Goal: Task Accomplishment & Management: Manage account settings

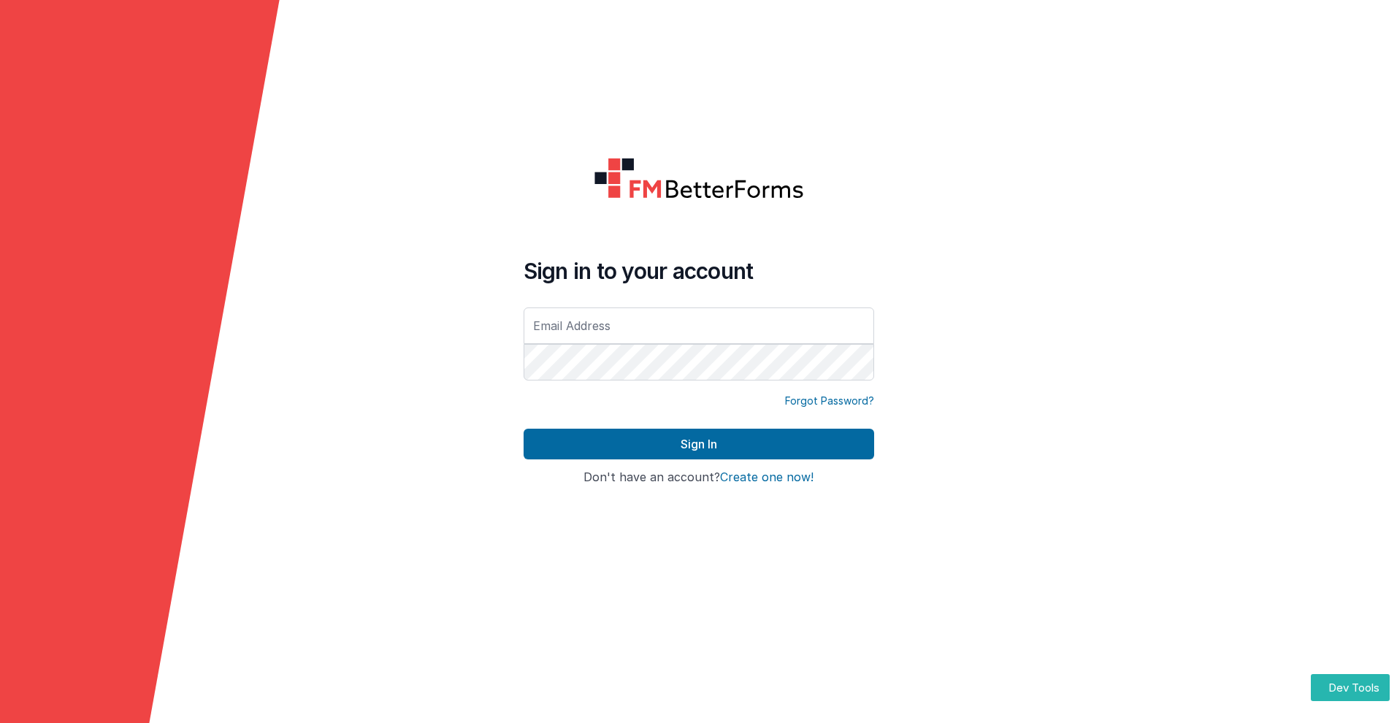
click at [698, 325] on input "text" at bounding box center [698, 325] width 350 height 37
type input "[PERSON_NAME][EMAIL_ADDRESS][DOMAIN_NAME]"
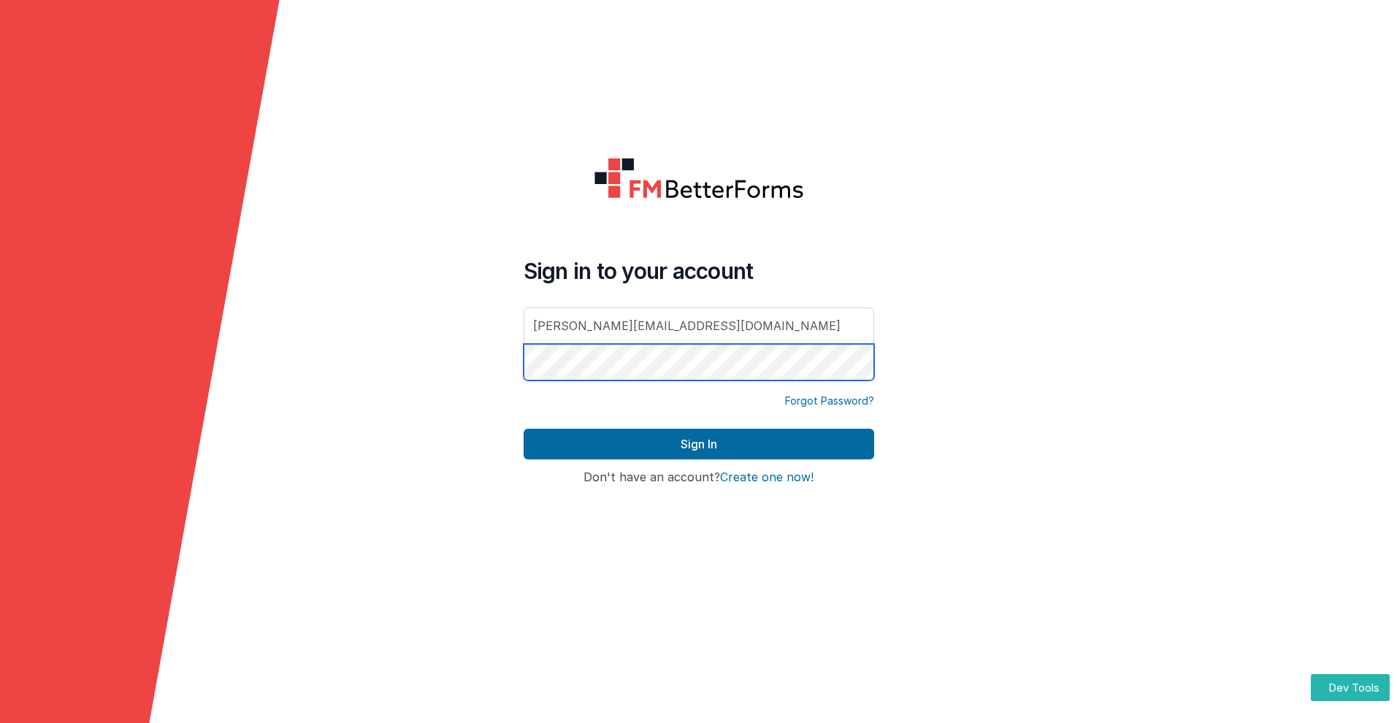
click at [523, 429] on button "Sign In" at bounding box center [698, 444] width 350 height 31
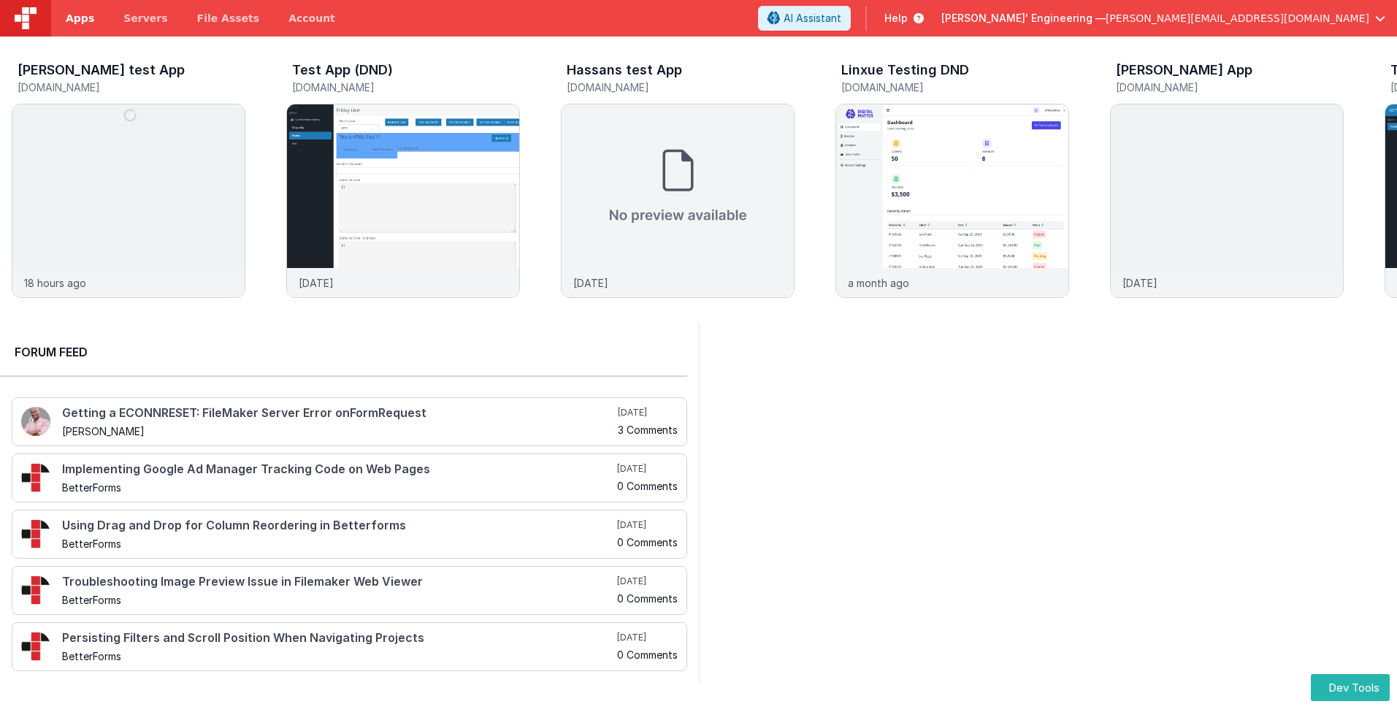
click at [80, 18] on span "Apps" at bounding box center [80, 18] width 28 height 15
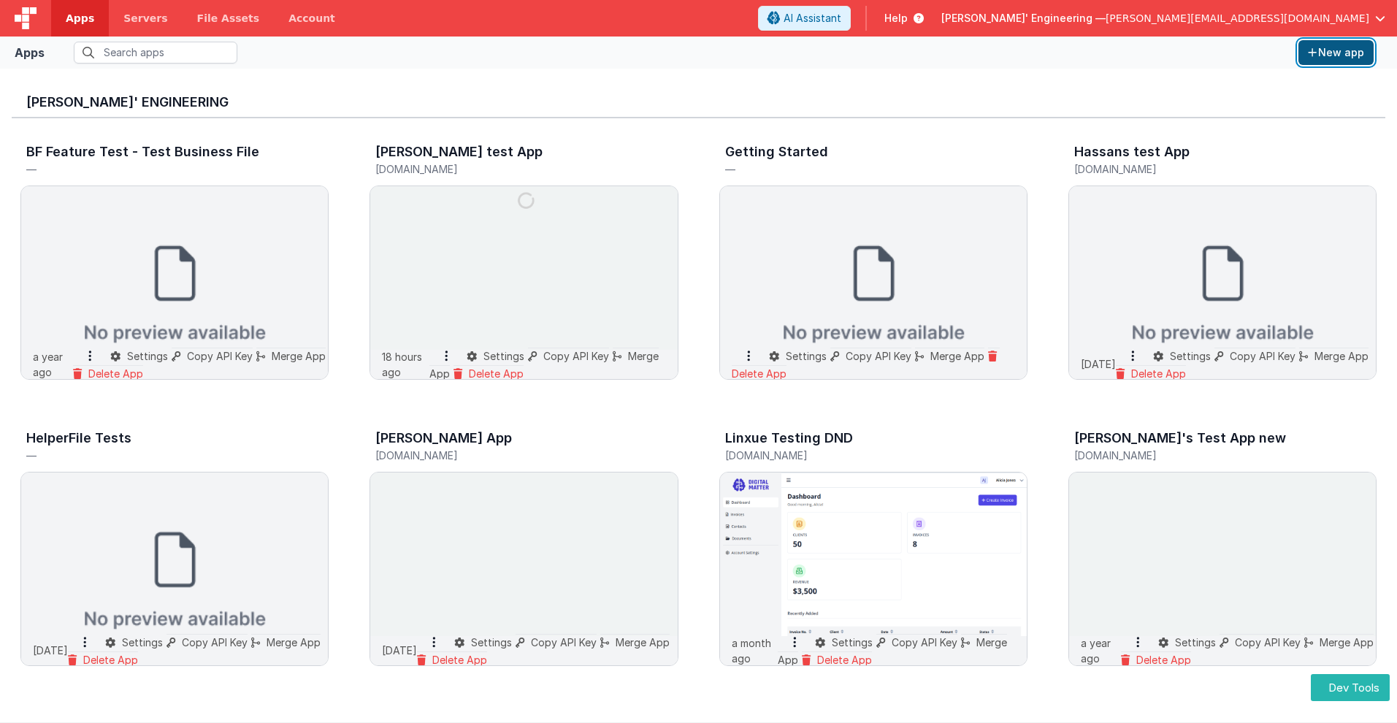
click at [1335, 53] on button "New app" at bounding box center [1335, 52] width 75 height 25
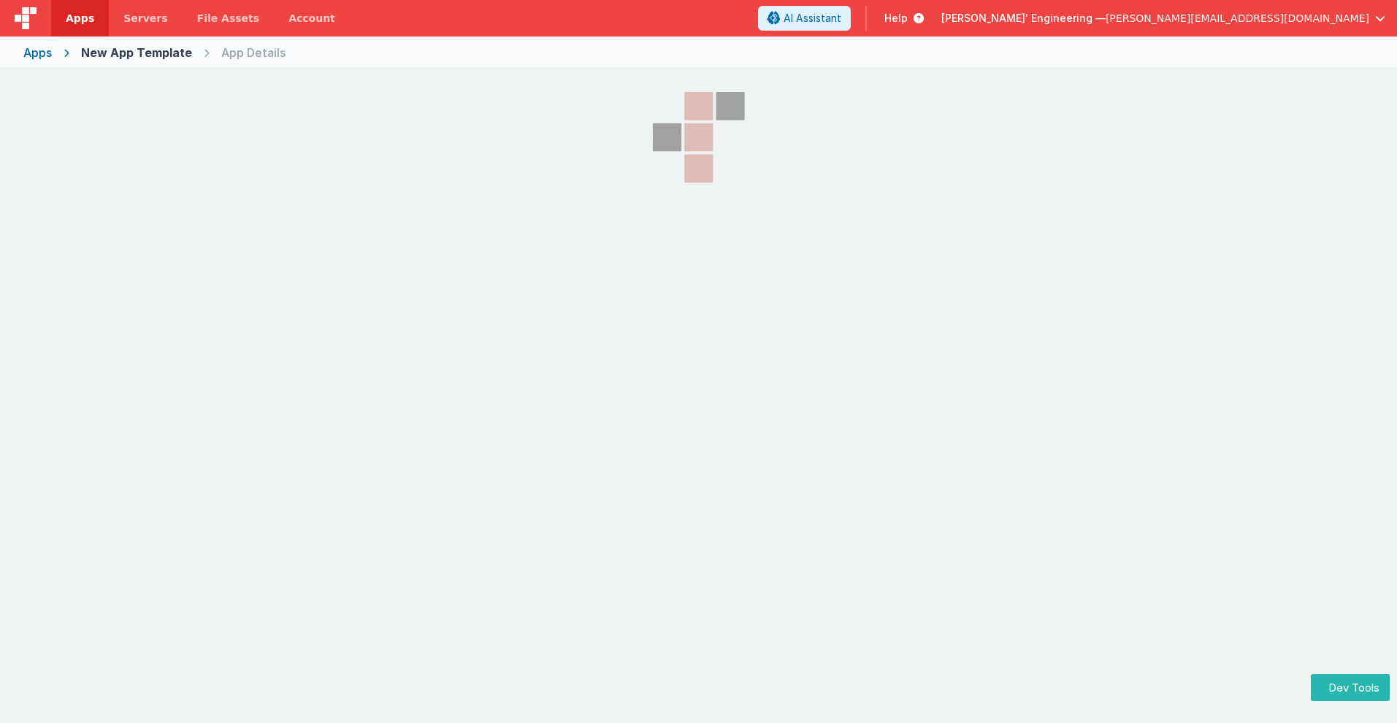
select select "[DOMAIN_NAME]"
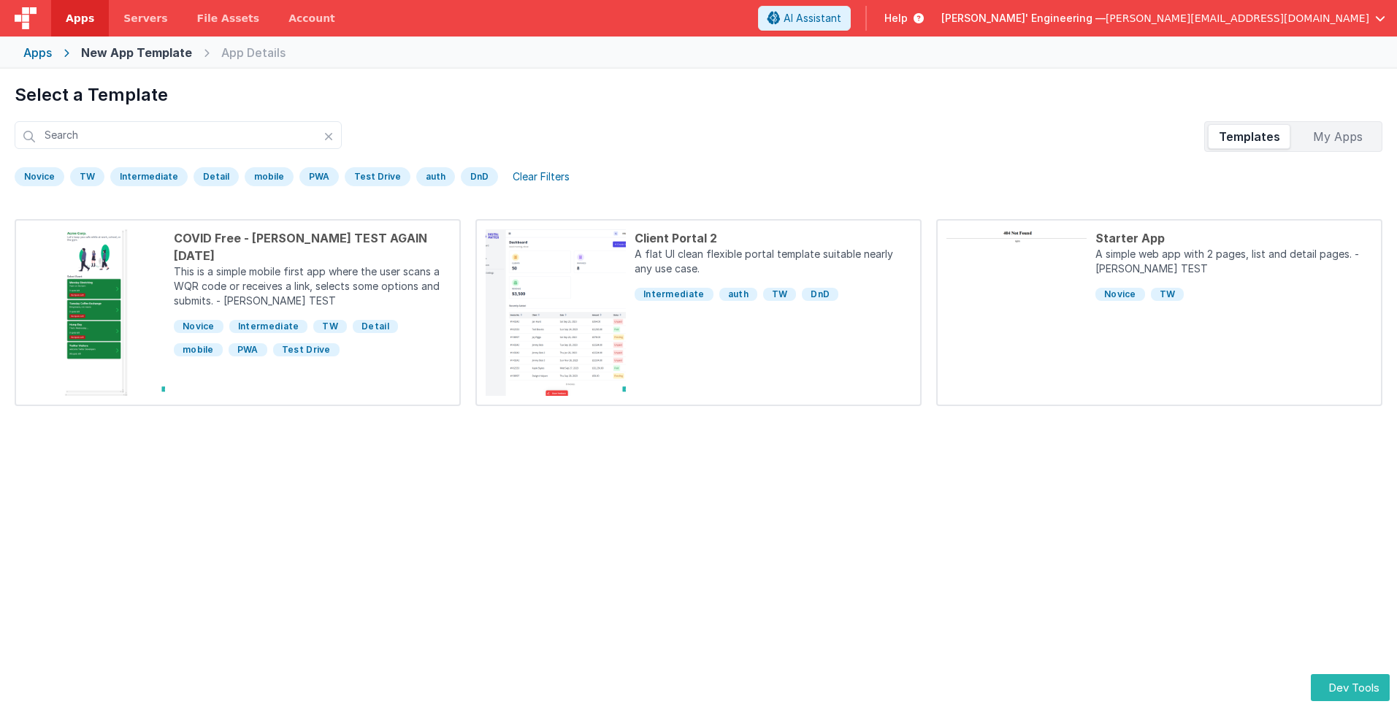
scroll to position [69, 0]
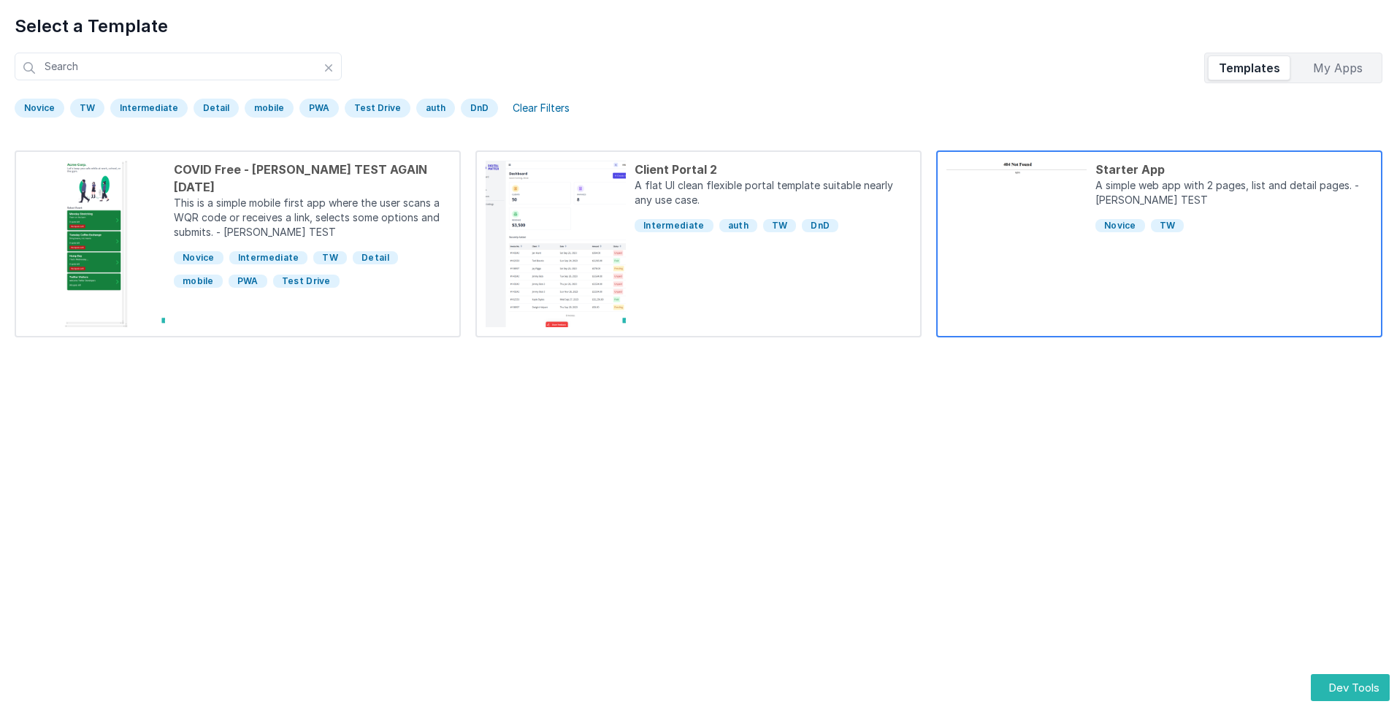
click at [1233, 169] on div "Starter App" at bounding box center [1233, 170] width 277 height 18
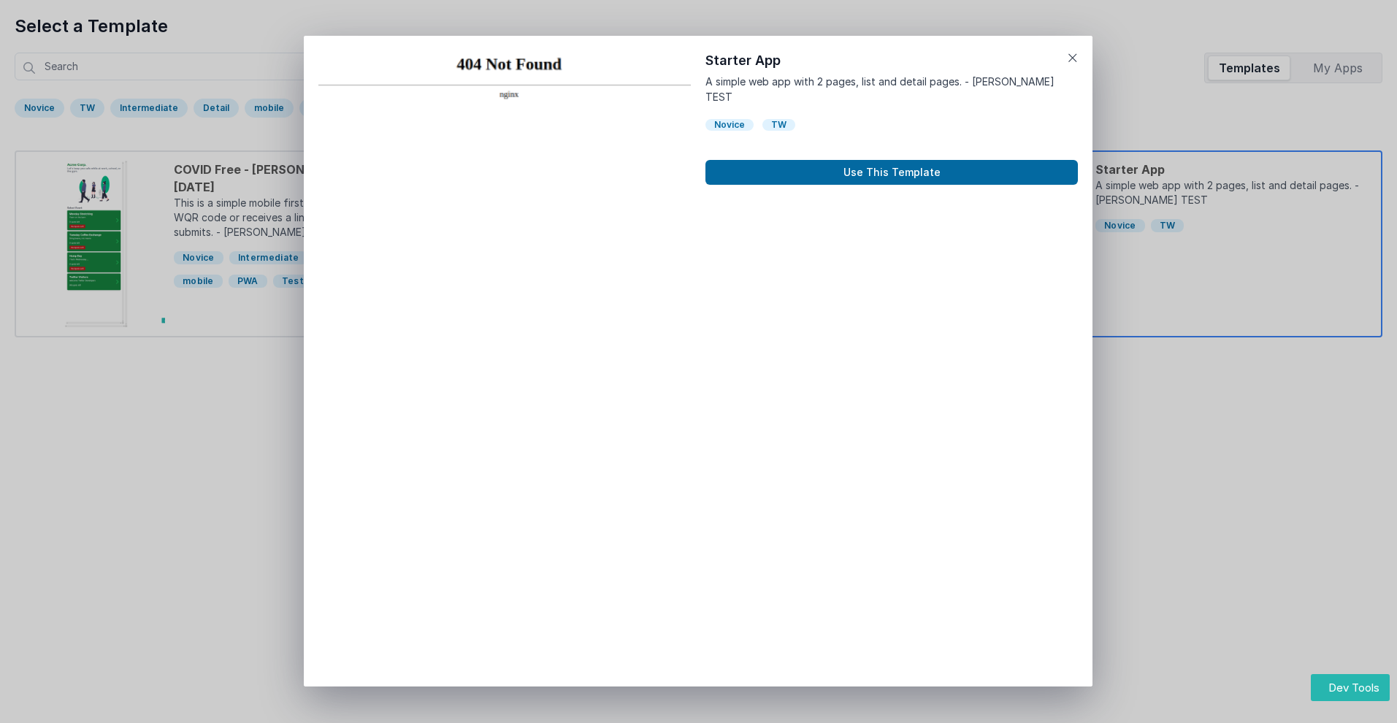
scroll to position [12, 0]
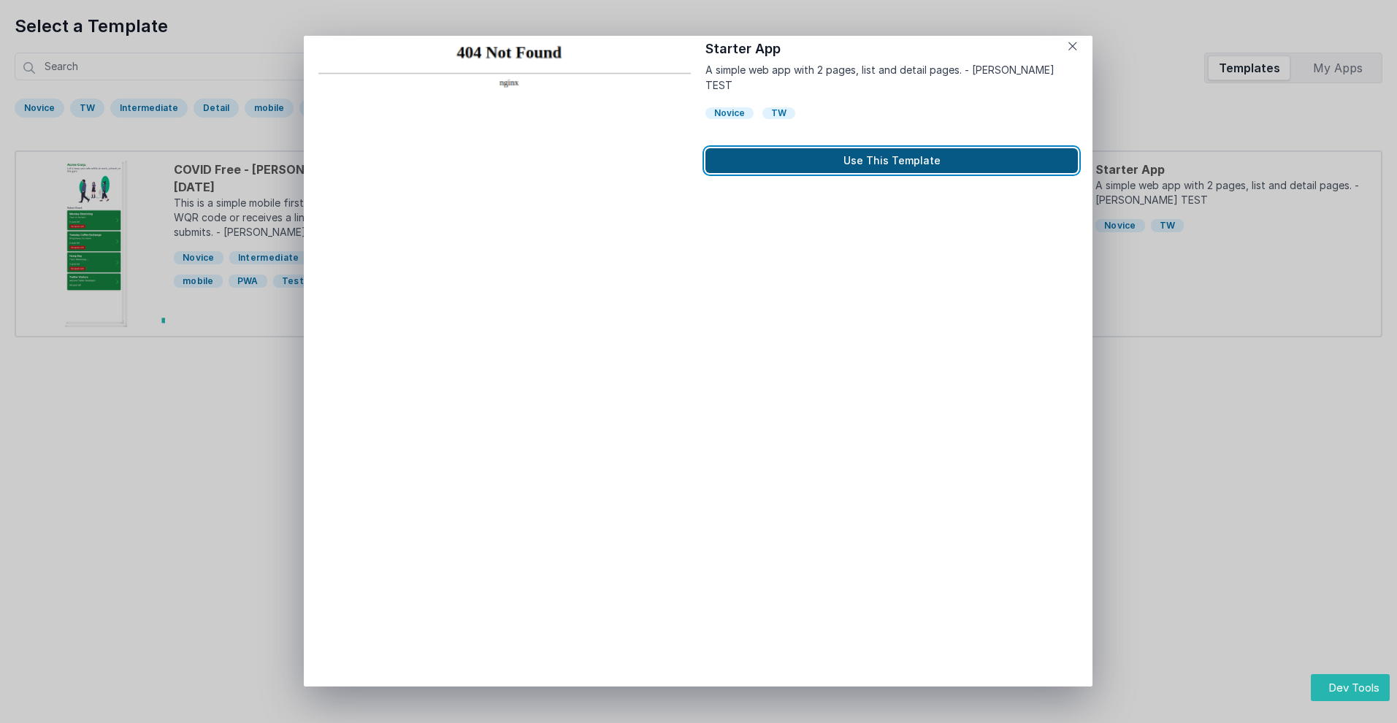
click at [891, 148] on button "Use This Template" at bounding box center [891, 160] width 372 height 25
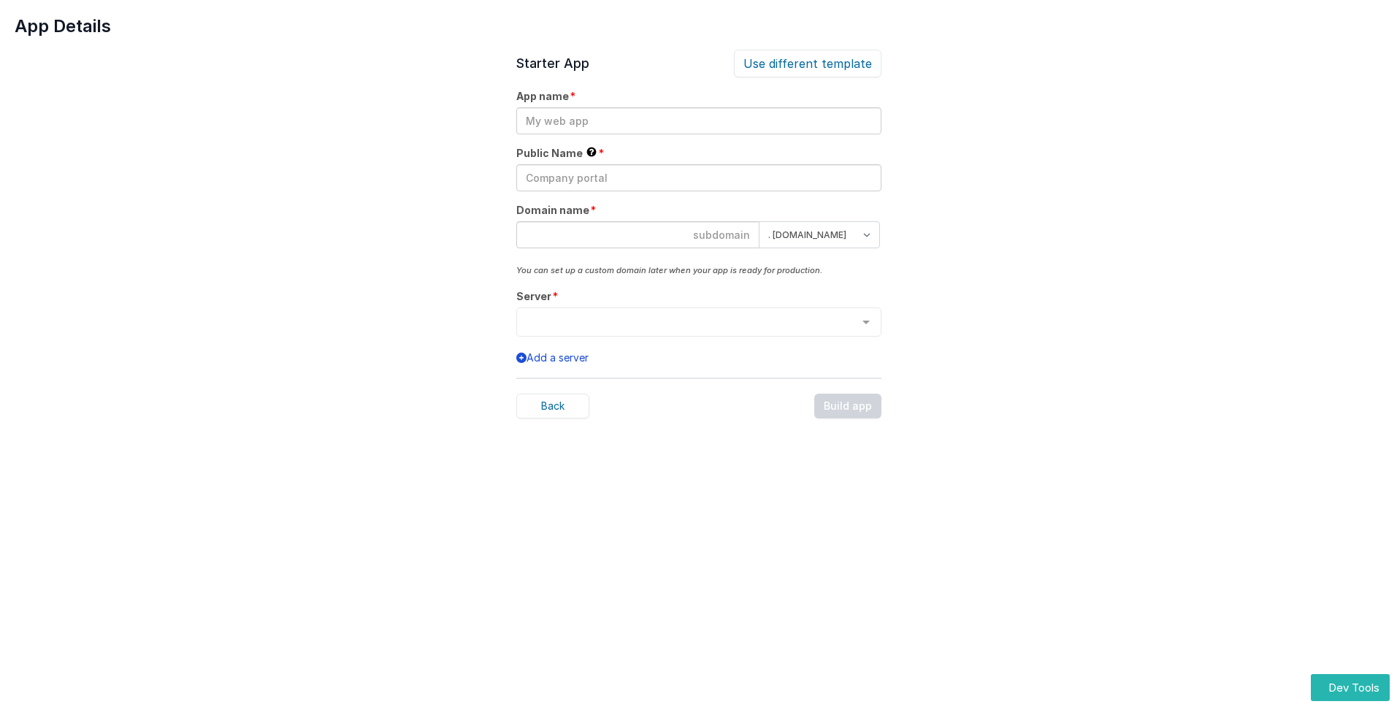
scroll to position [0, 0]
click at [698, 120] on input "text" at bounding box center [698, 120] width 365 height 27
type input "testapp131"
click at [698, 177] on input "text" at bounding box center [698, 177] width 365 height 27
type input "Test"
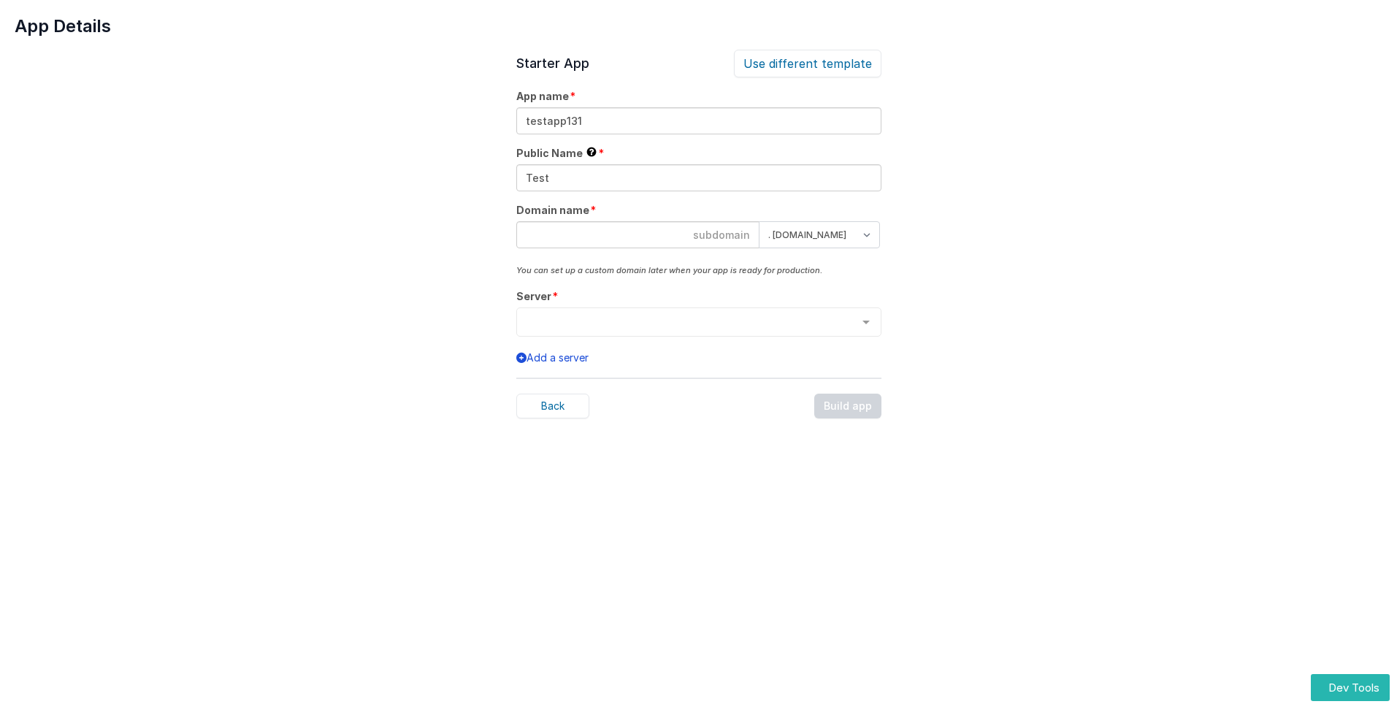
click at [637, 234] on input at bounding box center [637, 234] width 243 height 27
type input "testapp131"
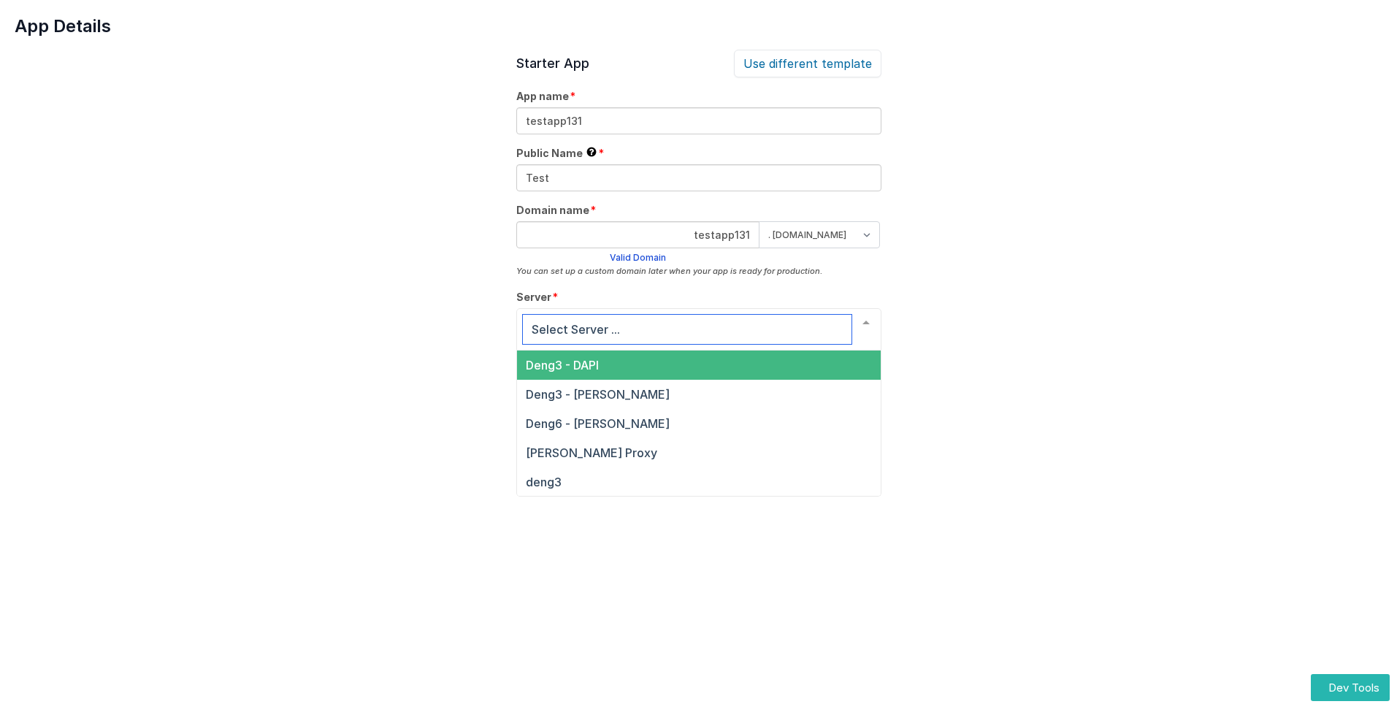
scroll to position [50, 0]
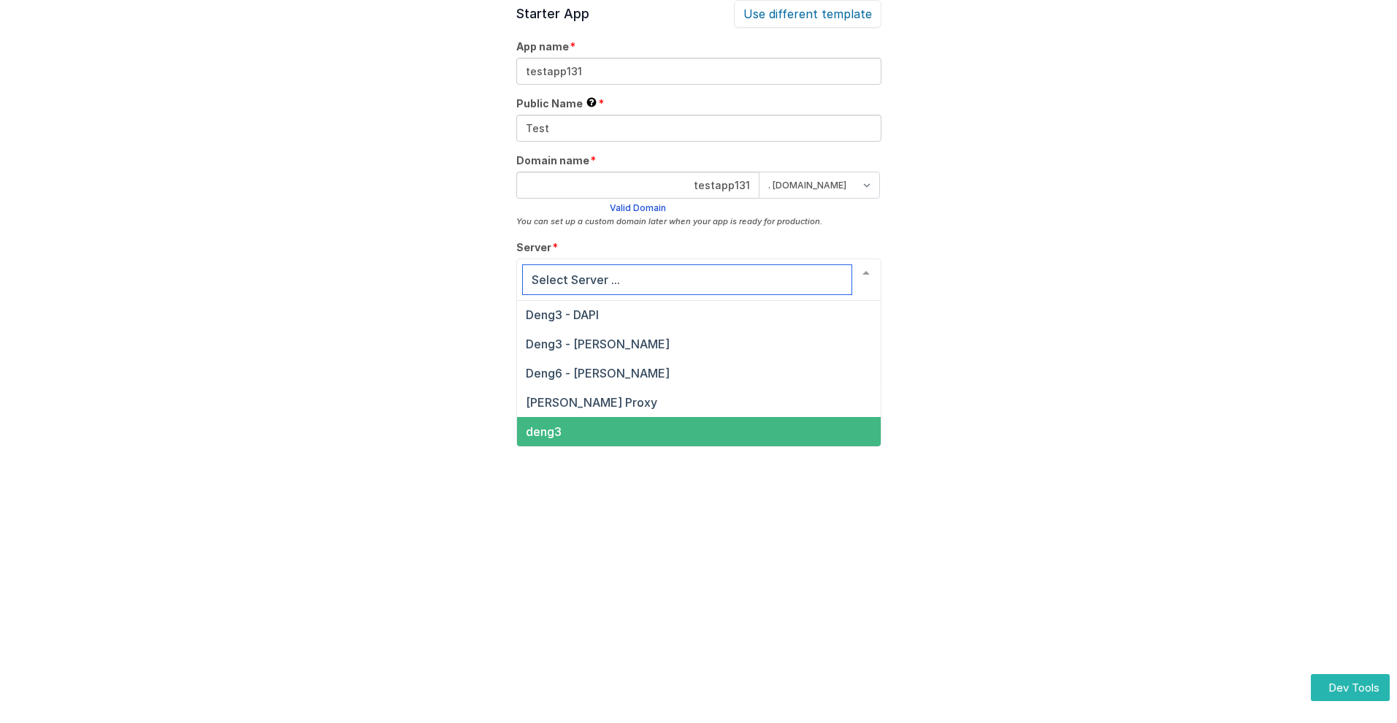
click at [542, 431] on span "deng3" at bounding box center [544, 431] width 36 height 15
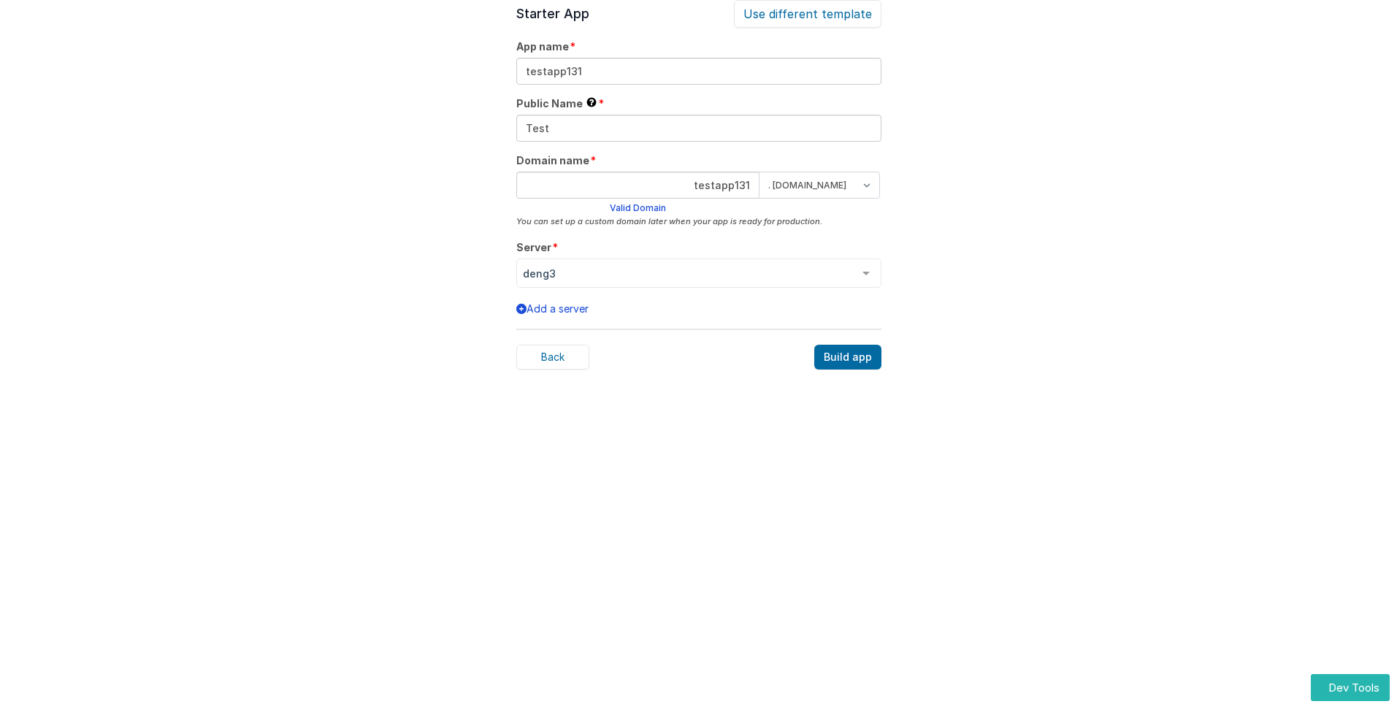
scroll to position [45, 0]
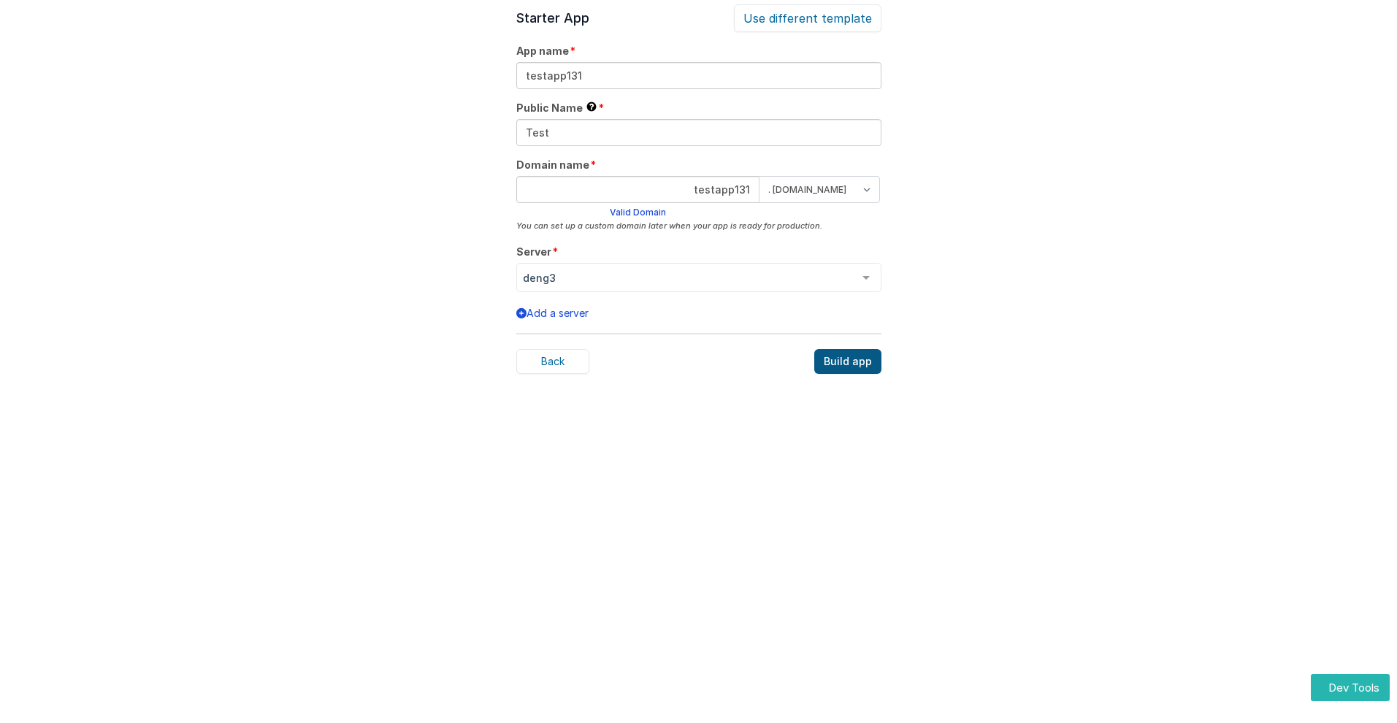
click at [848, 361] on div "Build app" at bounding box center [847, 361] width 67 height 25
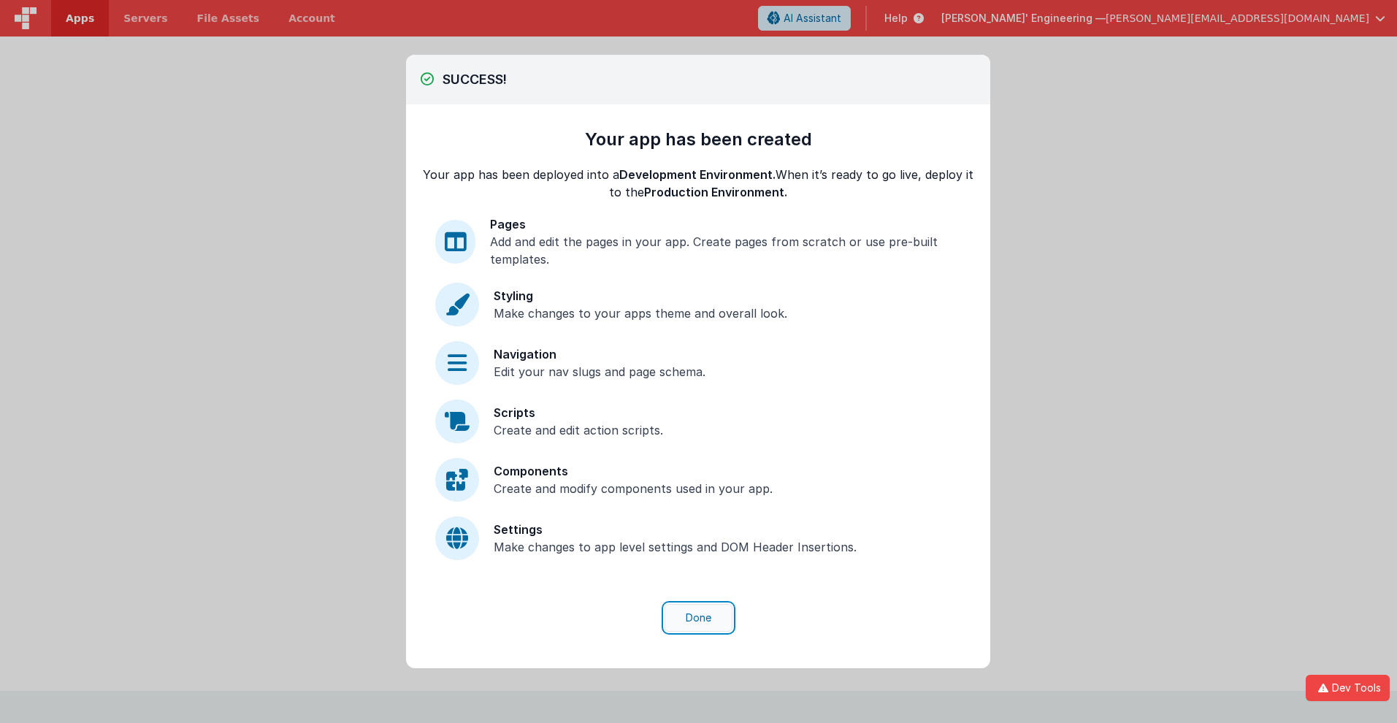
click at [698, 618] on button "Done" at bounding box center [698, 618] width 68 height 28
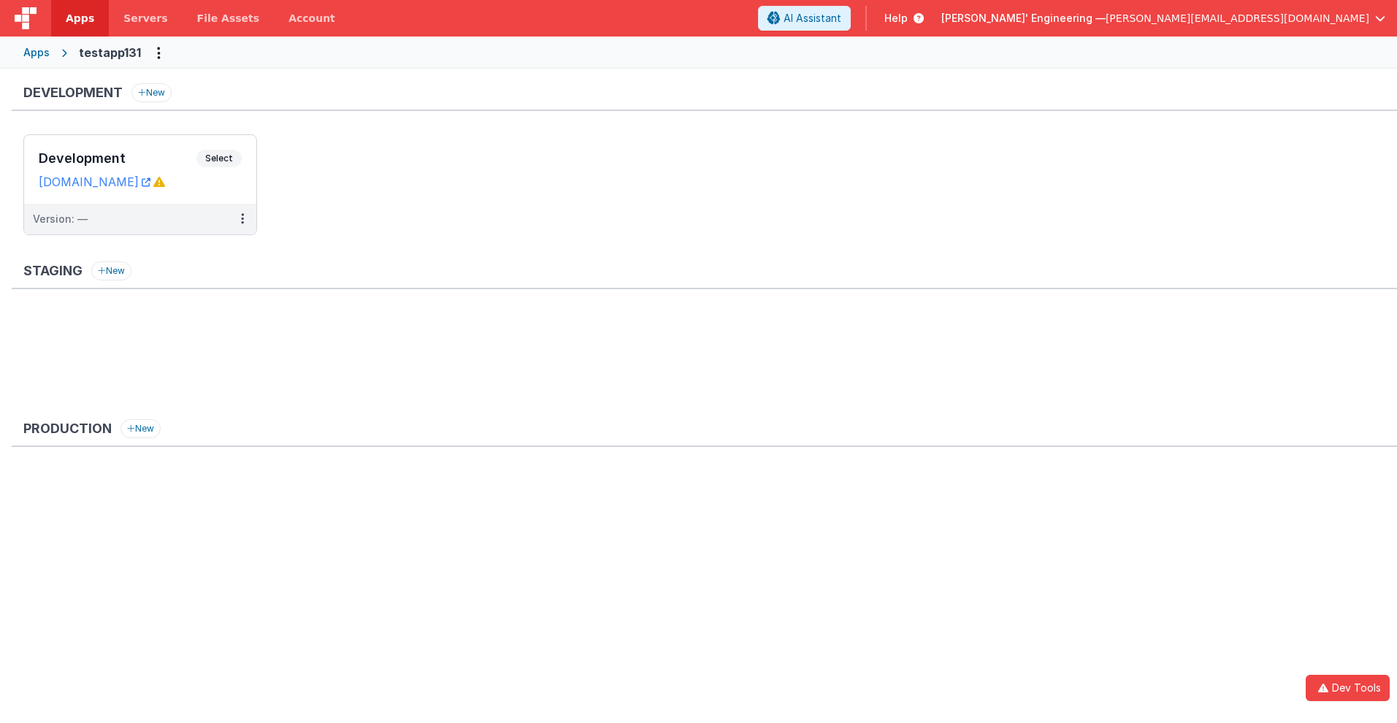
click at [80, 18] on span "Apps" at bounding box center [80, 18] width 28 height 15
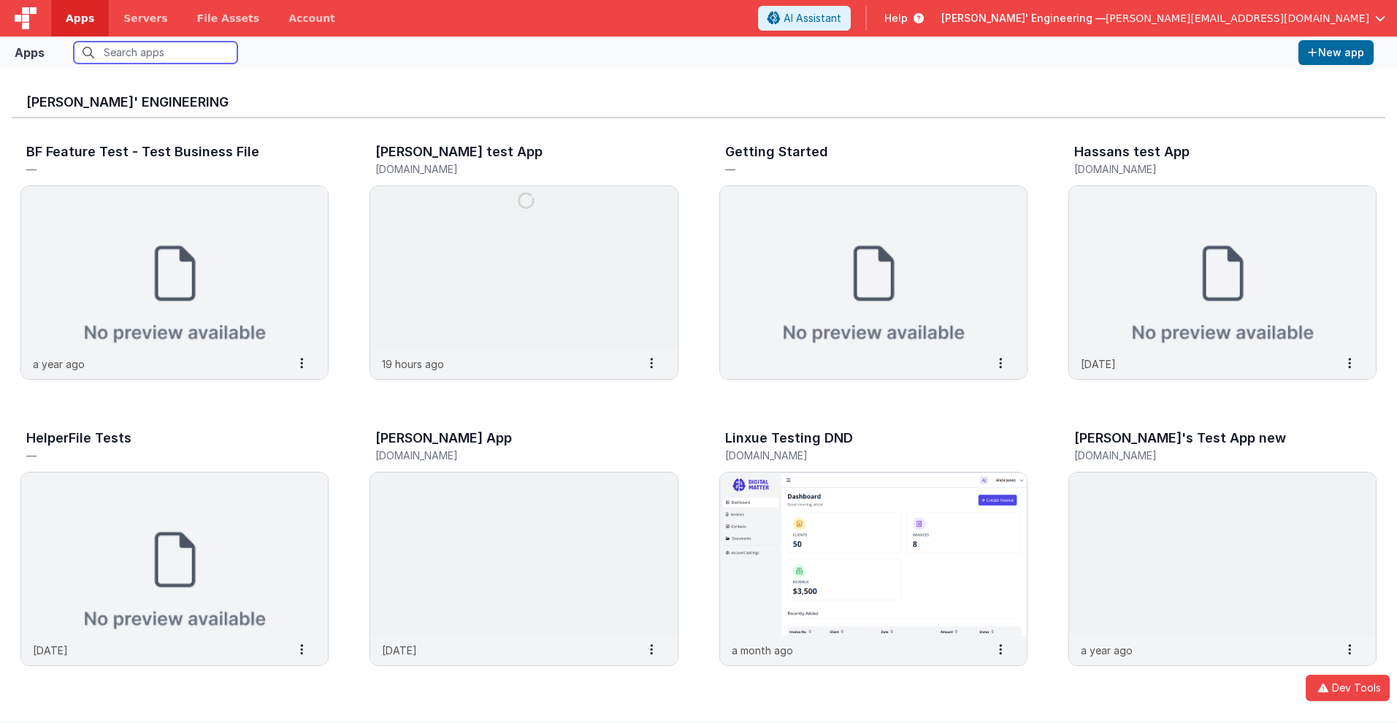
click at [156, 53] on input "text" at bounding box center [156, 53] width 164 height 22
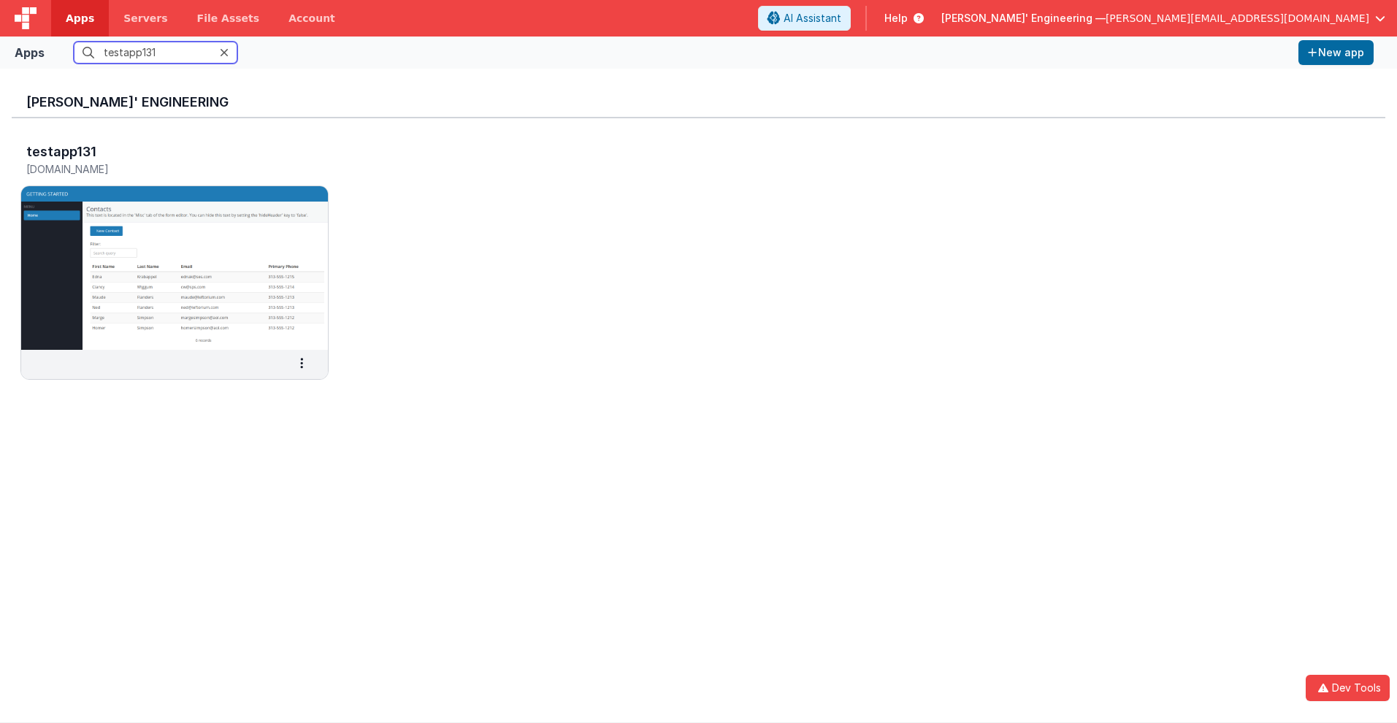
scroll to position [12, 0]
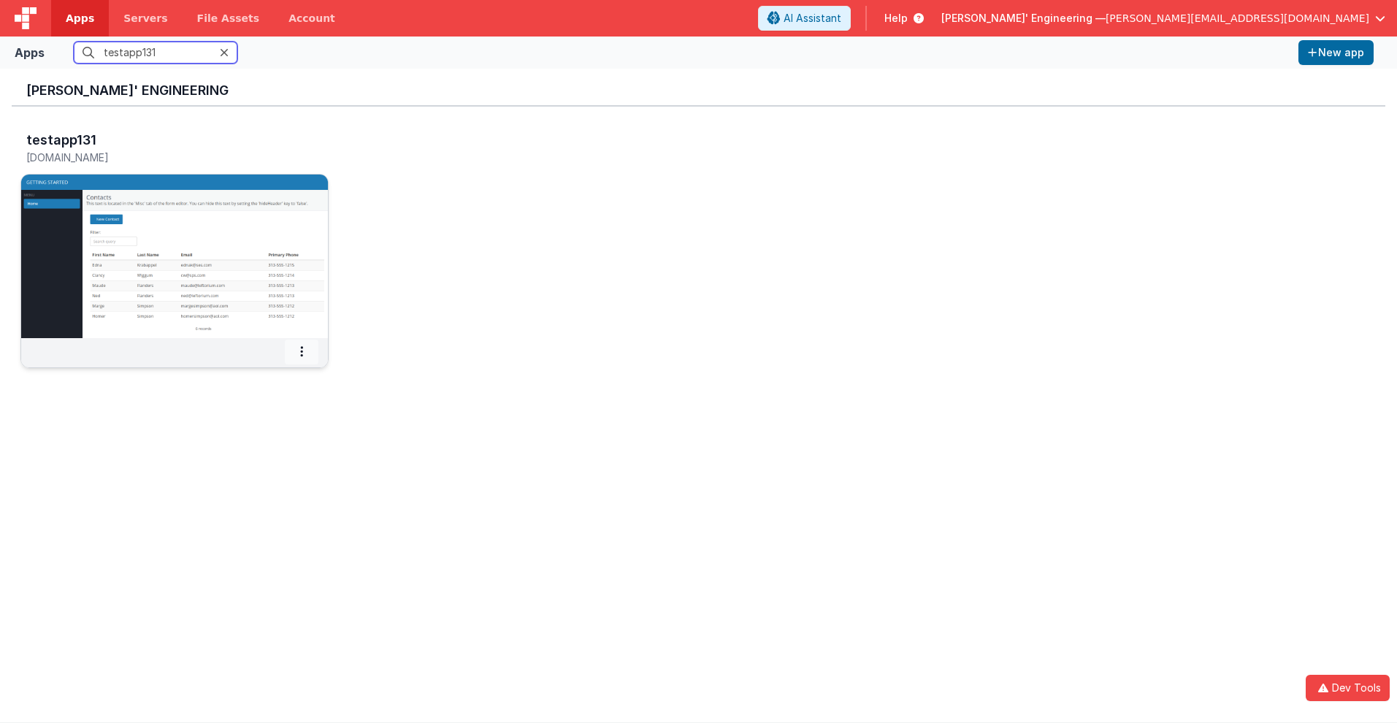
type input "testapp131"
click at [302, 351] on icon at bounding box center [301, 351] width 3 height 1
click at [263, 377] on span "Settings" at bounding box center [264, 377] width 41 height 12
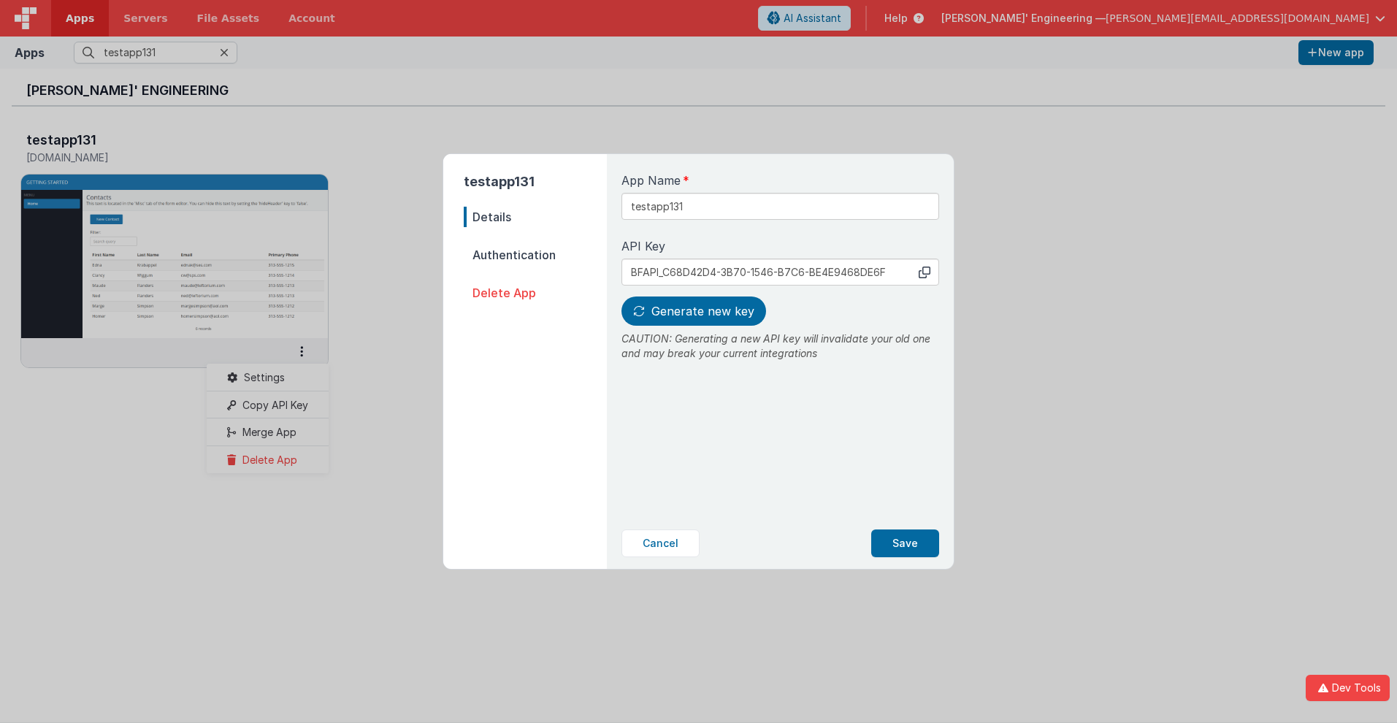
click at [535, 217] on span "Details" at bounding box center [535, 217] width 143 height 20
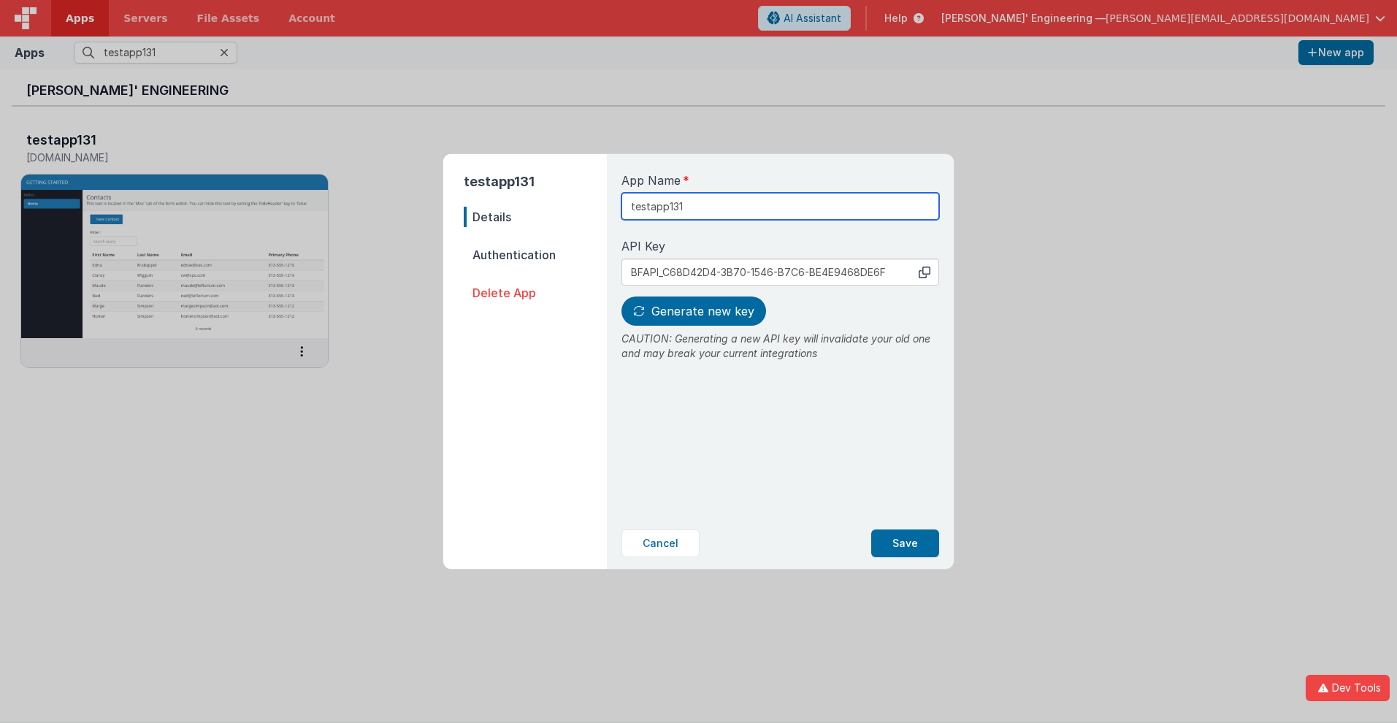
click at [731, 201] on input "testapp131" at bounding box center [780, 206] width 318 height 27
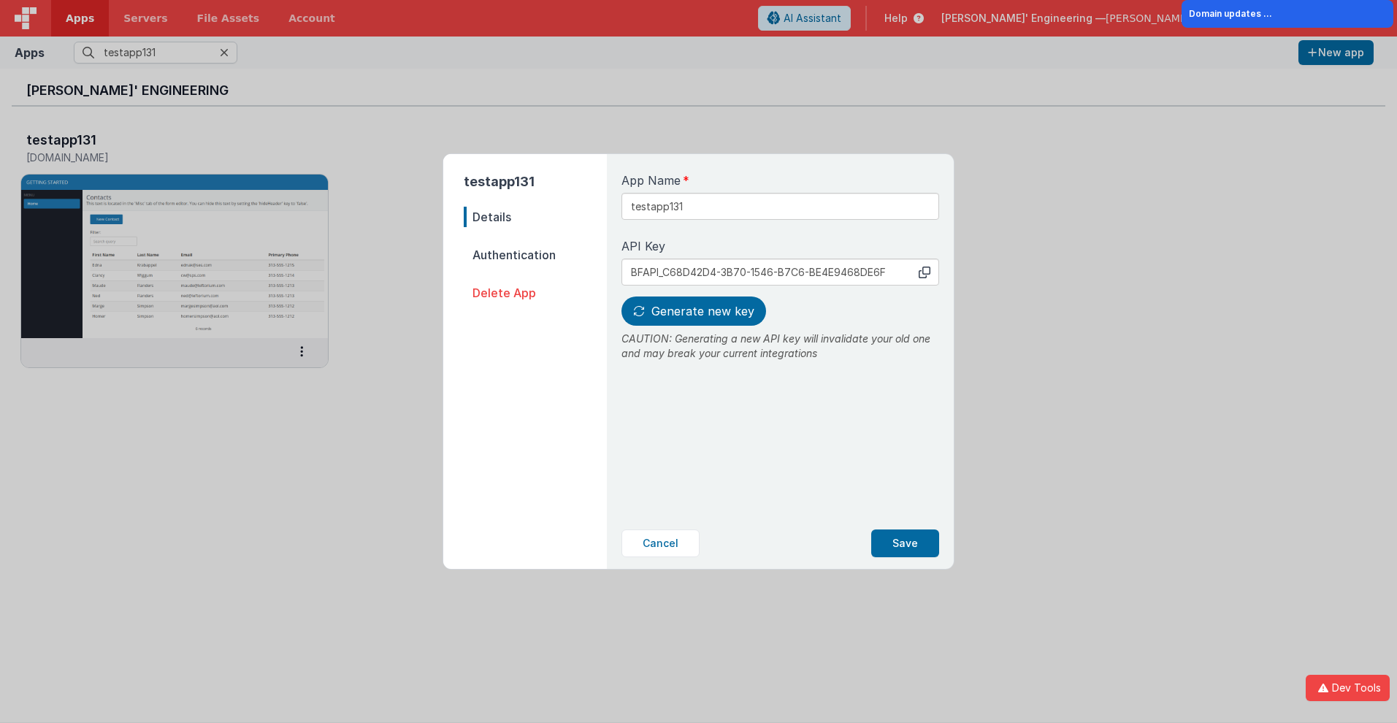
click at [924, 272] on icon at bounding box center [924, 272] width 12 height 12
click at [691, 311] on span "Generate new key" at bounding box center [702, 311] width 103 height 15
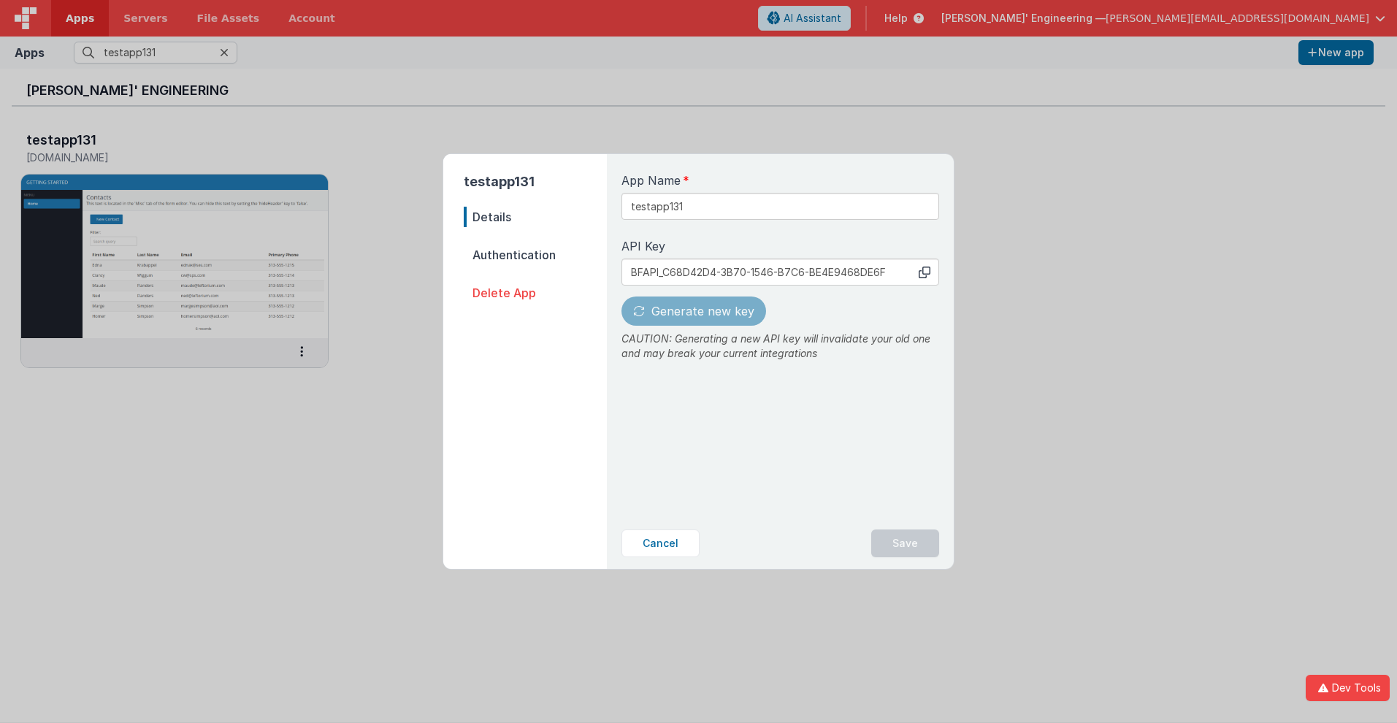
type input "BFAPI_0E889392-E50C-7B4E-98EA-E92B6A0684BB"
click at [905, 543] on button "Save" at bounding box center [905, 543] width 68 height 28
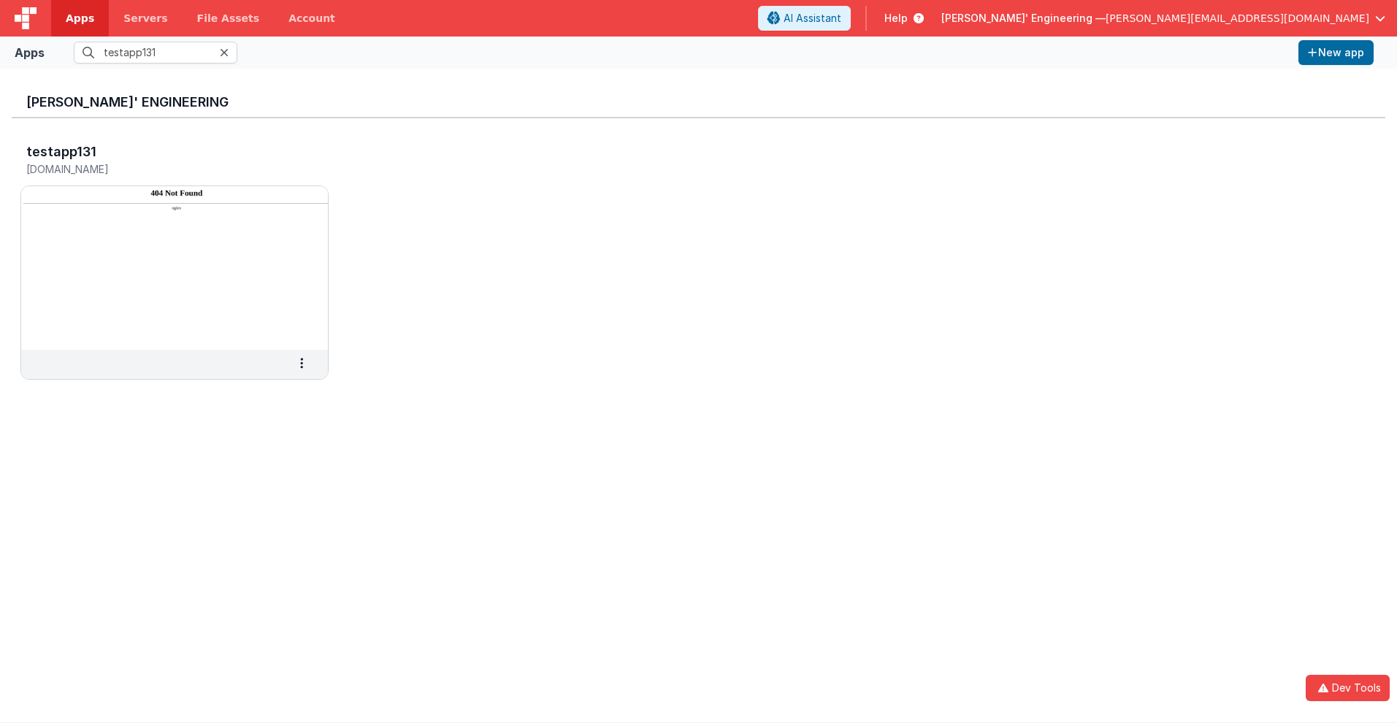
scroll to position [0, 0]
click at [60, 151] on h3 "testapp131" at bounding box center [61, 152] width 70 height 15
click at [80, 18] on span "Apps" at bounding box center [80, 18] width 28 height 15
click at [156, 53] on input "text" at bounding box center [156, 53] width 164 height 22
type input "testapp131"
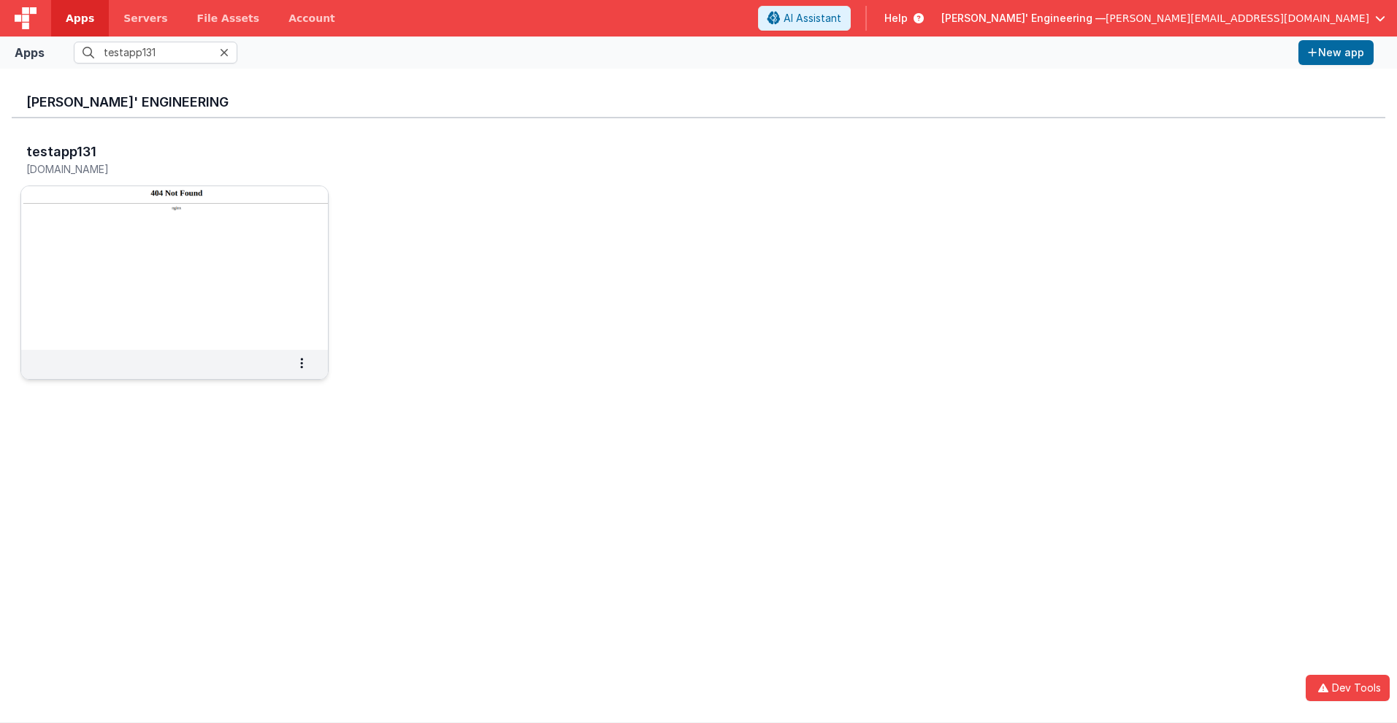
click at [136, 199] on img at bounding box center [174, 268] width 307 height 164
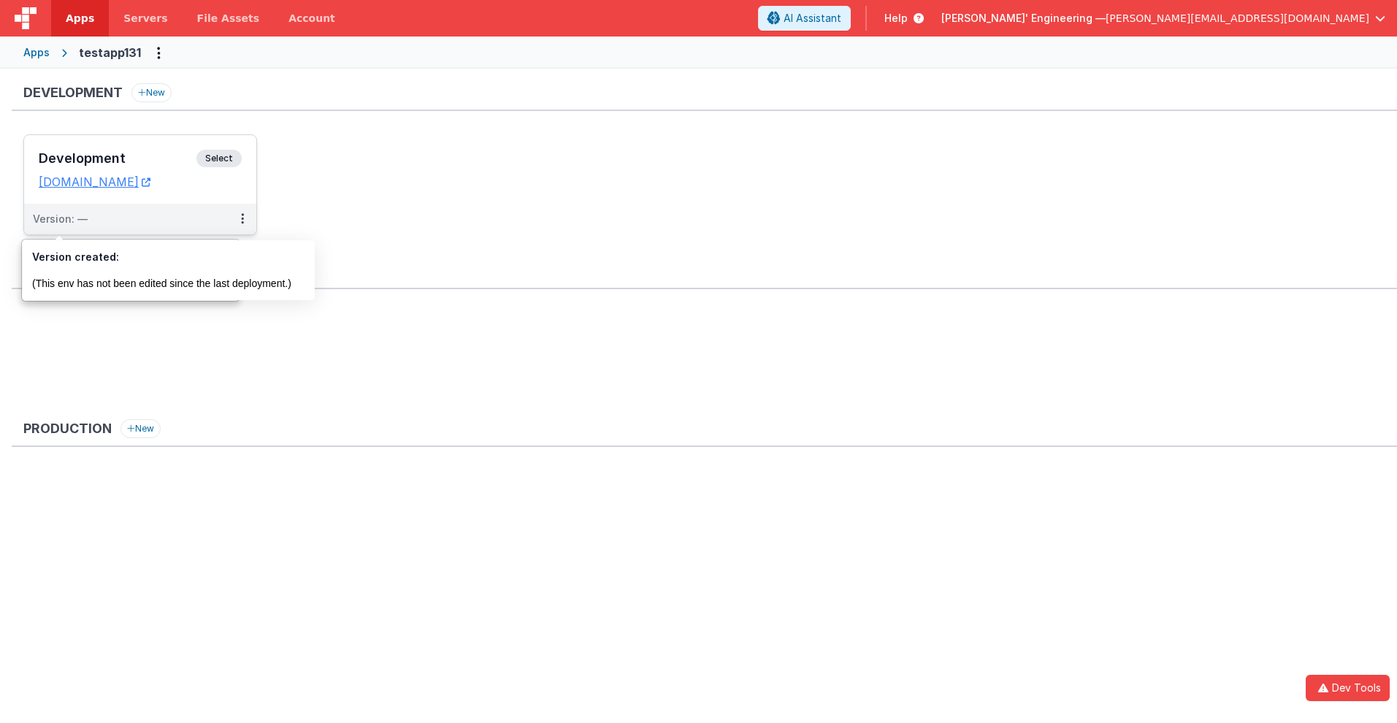
click at [59, 219] on div "Version: —" at bounding box center [60, 219] width 55 height 15
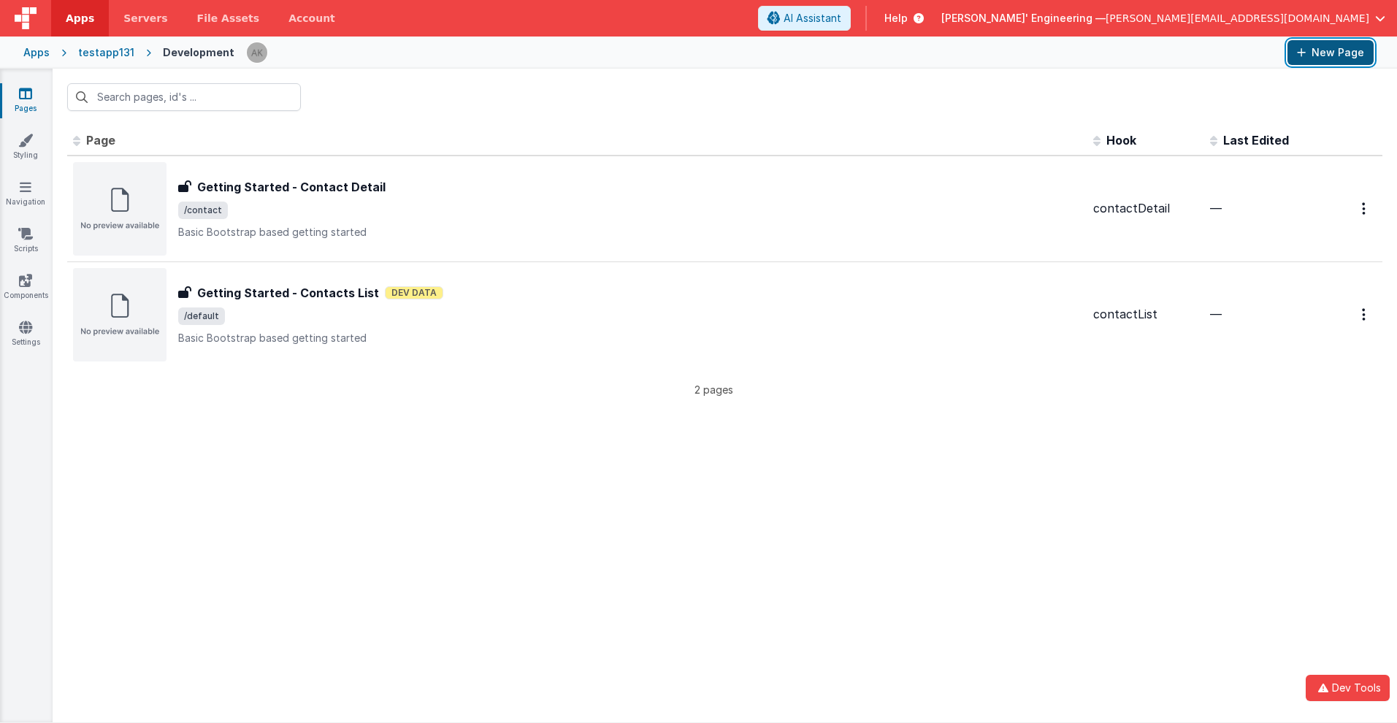
click at [1330, 53] on button "New Page" at bounding box center [1330, 52] width 86 height 25
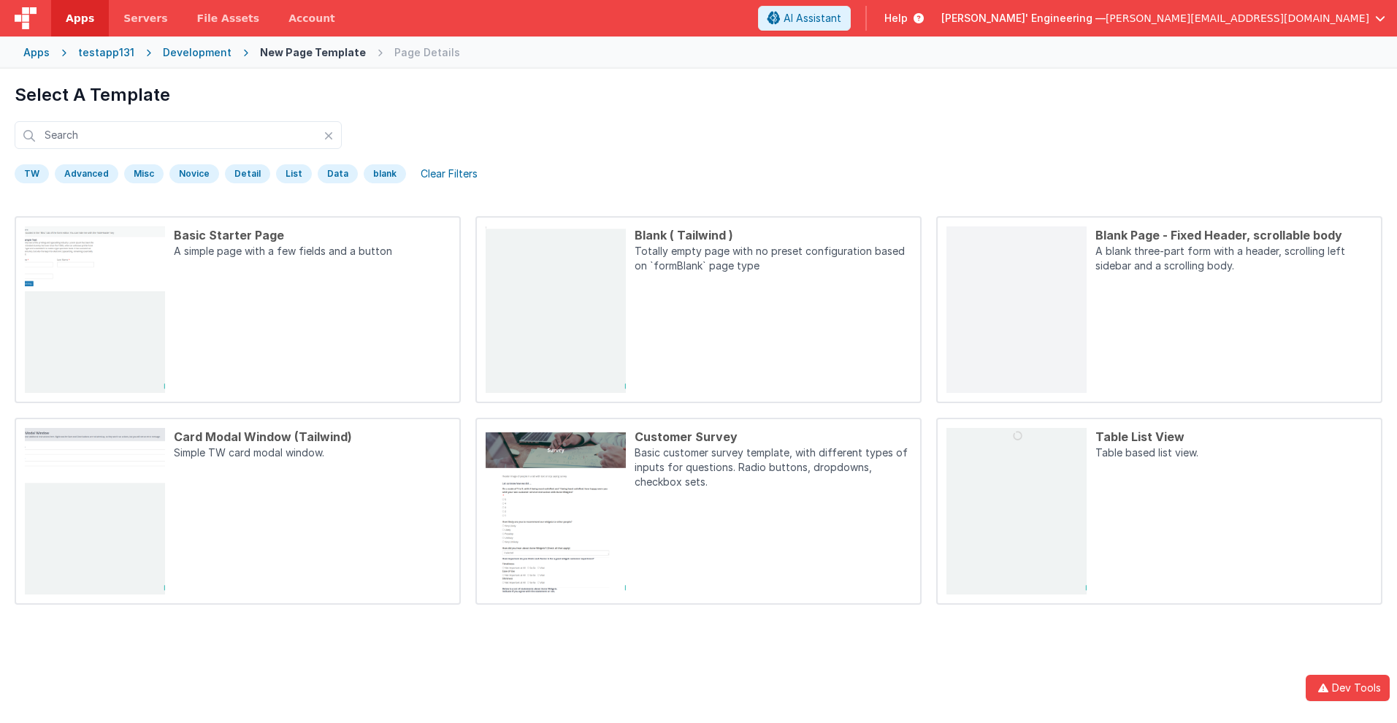
scroll to position [69, 0]
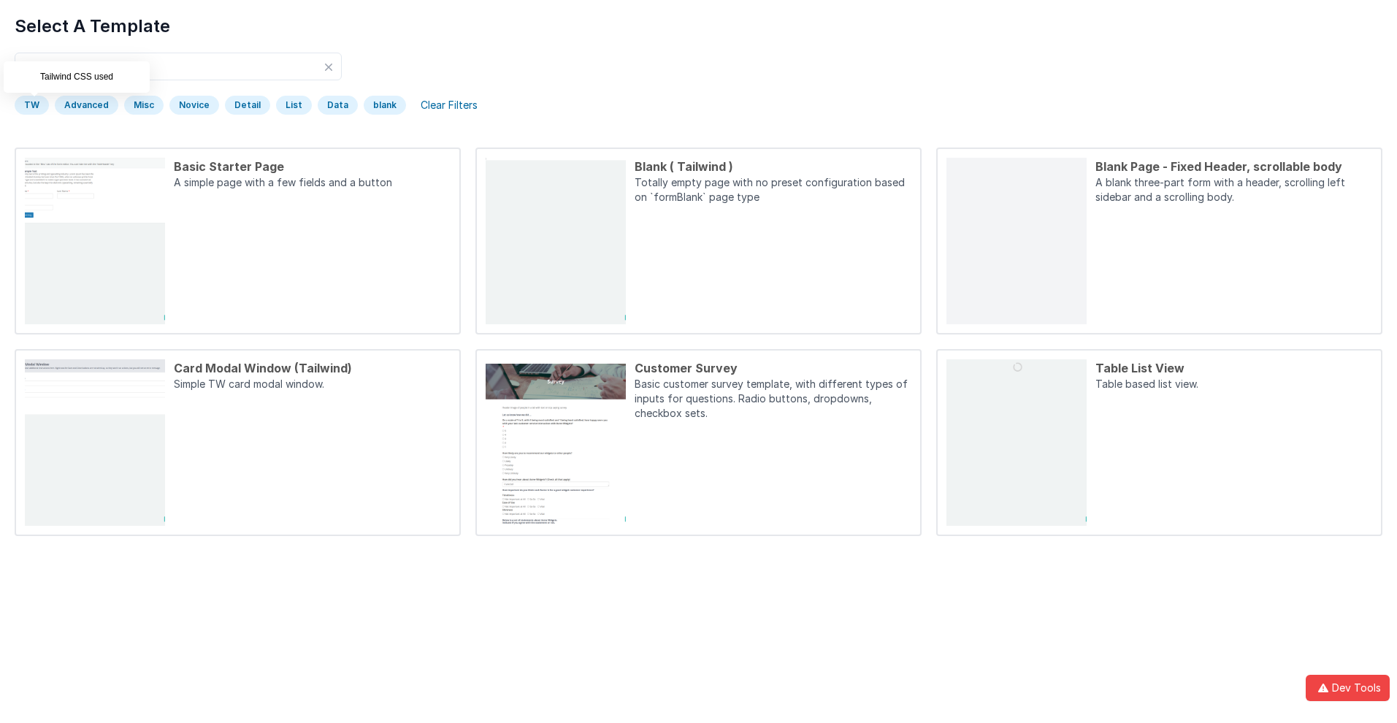
click at [31, 105] on div "TW" at bounding box center [32, 105] width 34 height 19
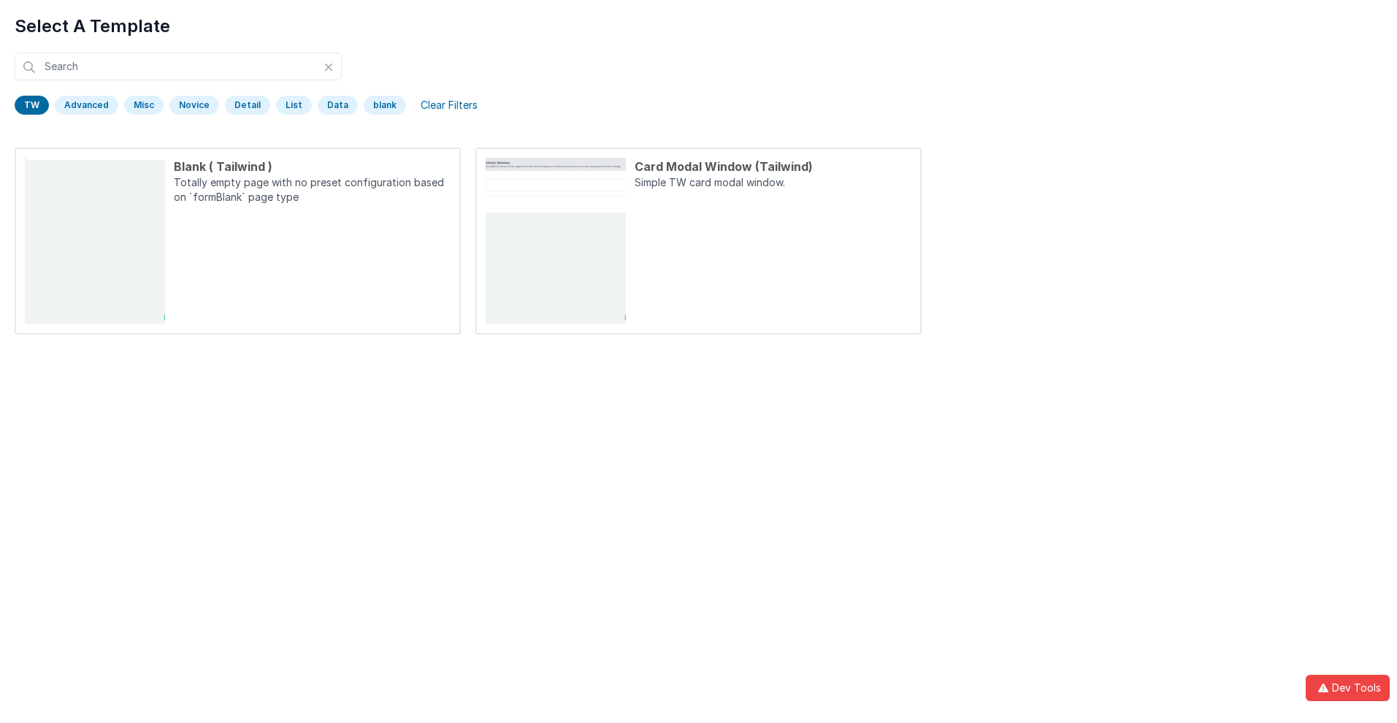
click at [31, 105] on div "TW" at bounding box center [32, 105] width 34 height 19
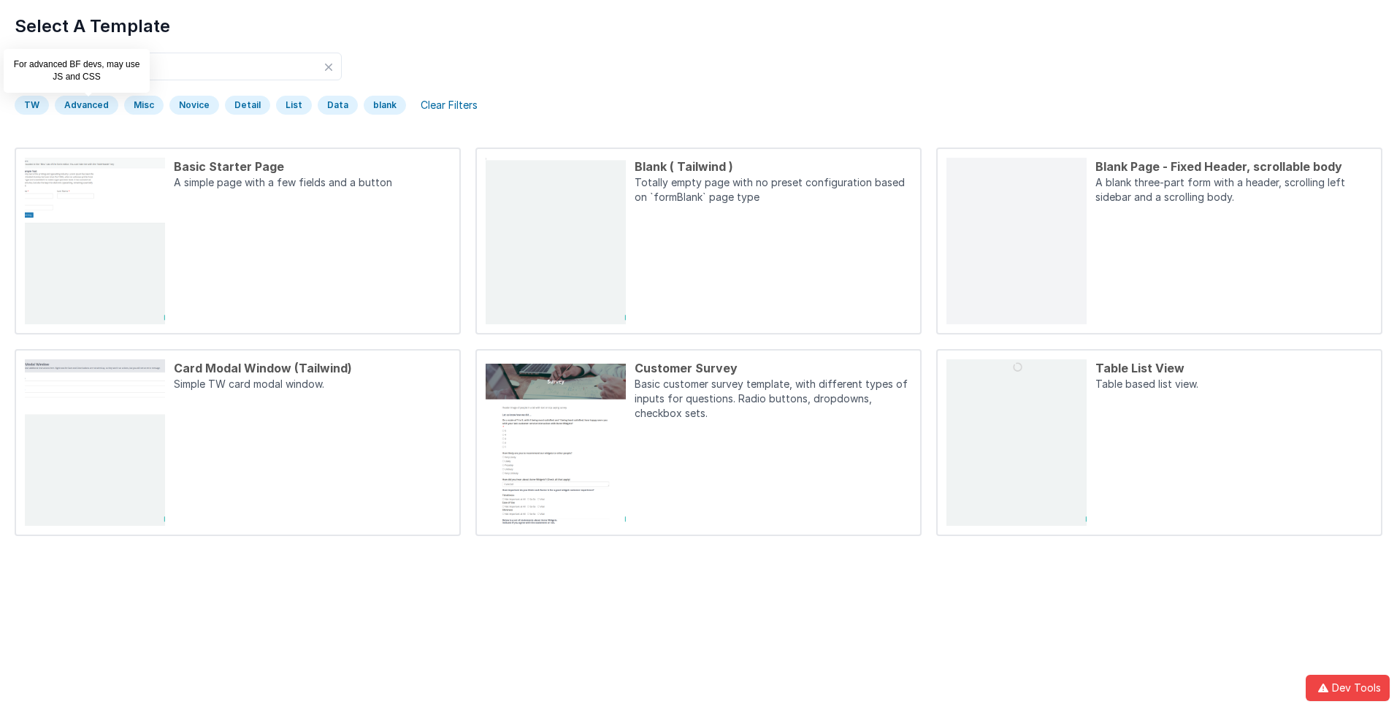
click at [85, 105] on div "Advanced" at bounding box center [87, 105] width 64 height 19
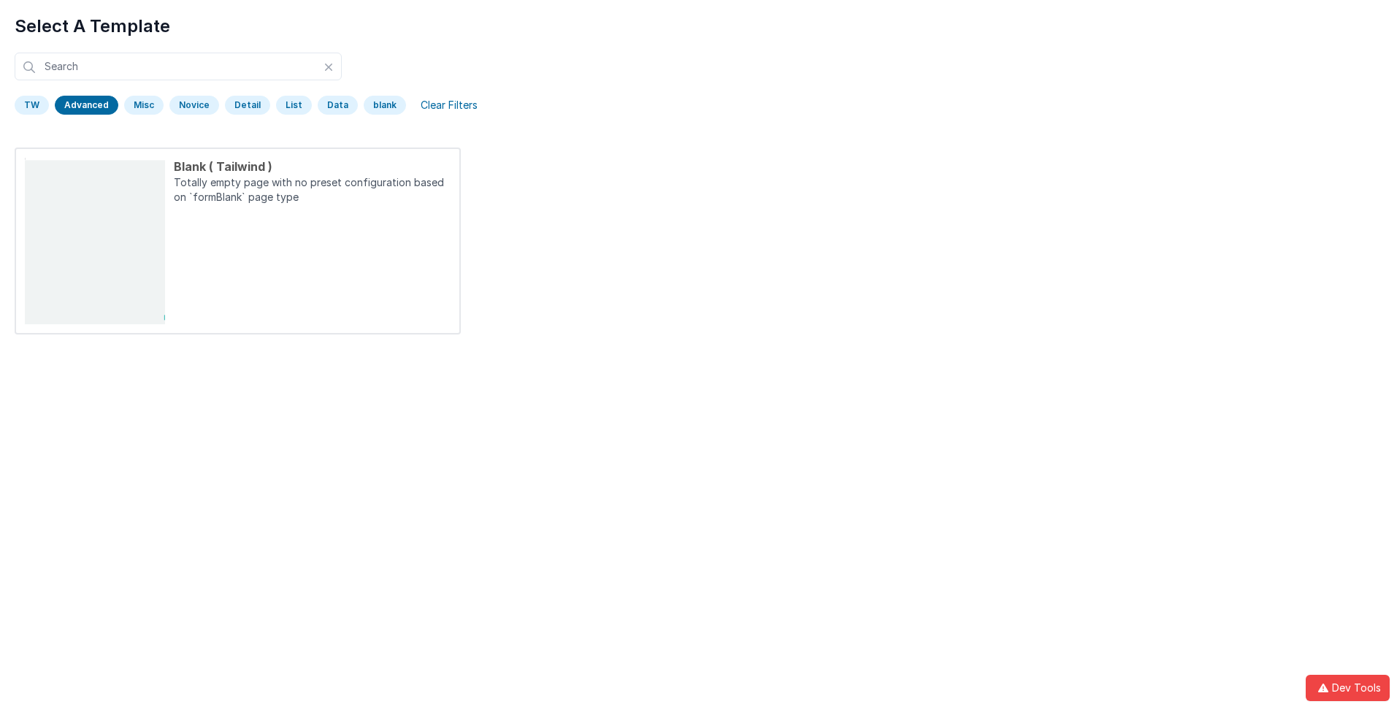
click at [85, 105] on div "Advanced" at bounding box center [87, 105] width 64 height 19
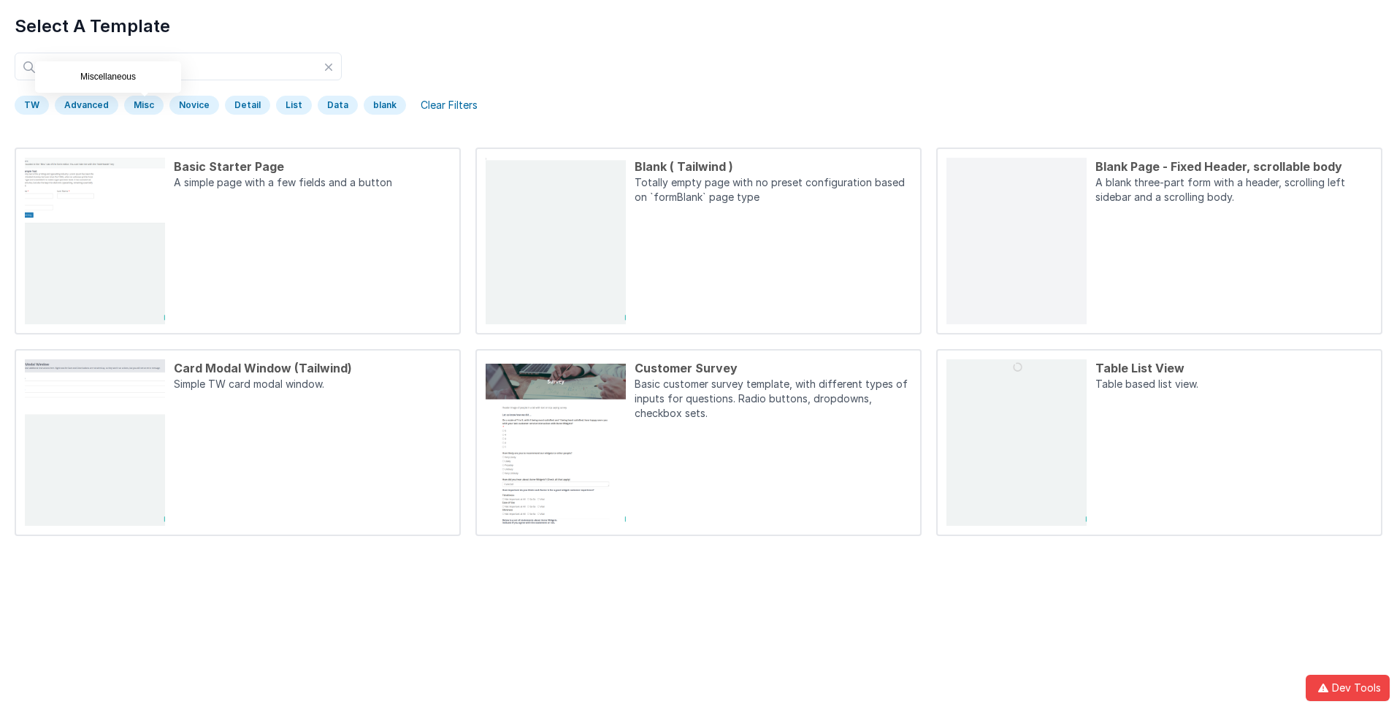
click at [141, 105] on div "Misc" at bounding box center [143, 105] width 39 height 19
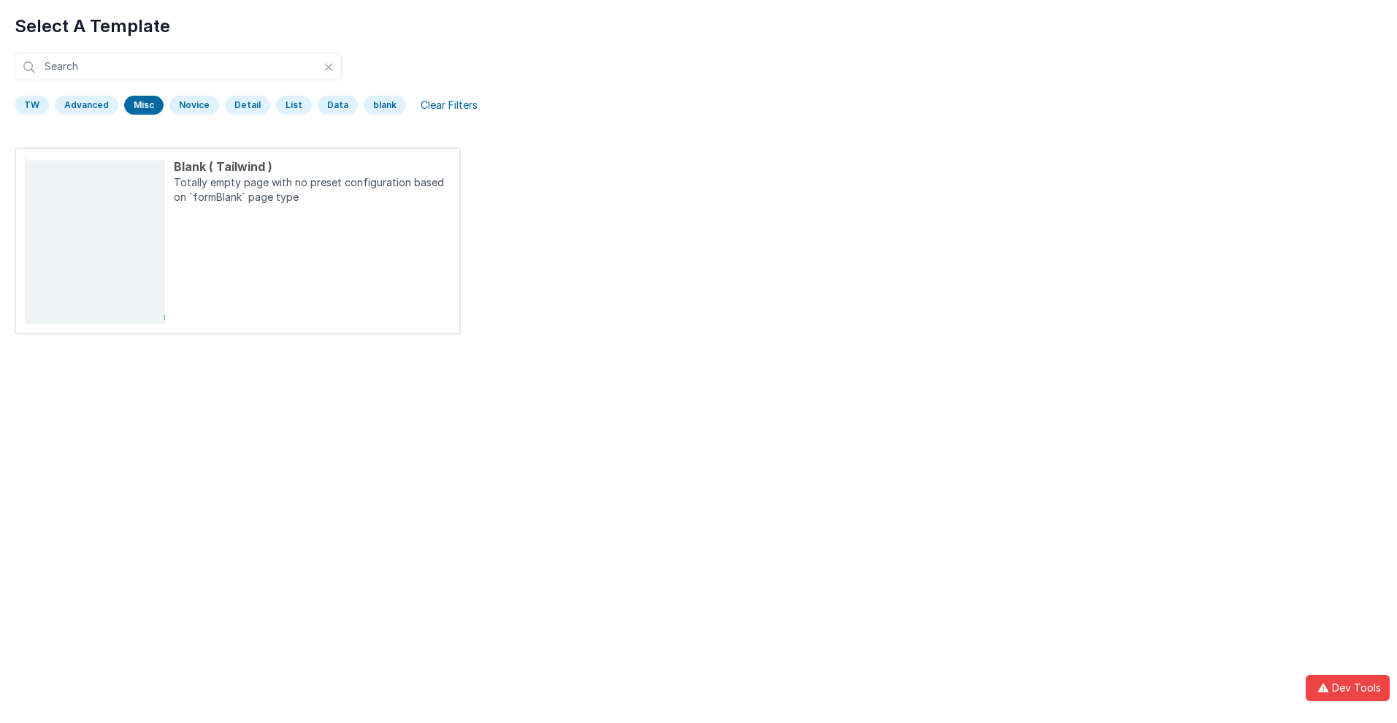
click at [141, 105] on div "Misc" at bounding box center [143, 105] width 39 height 19
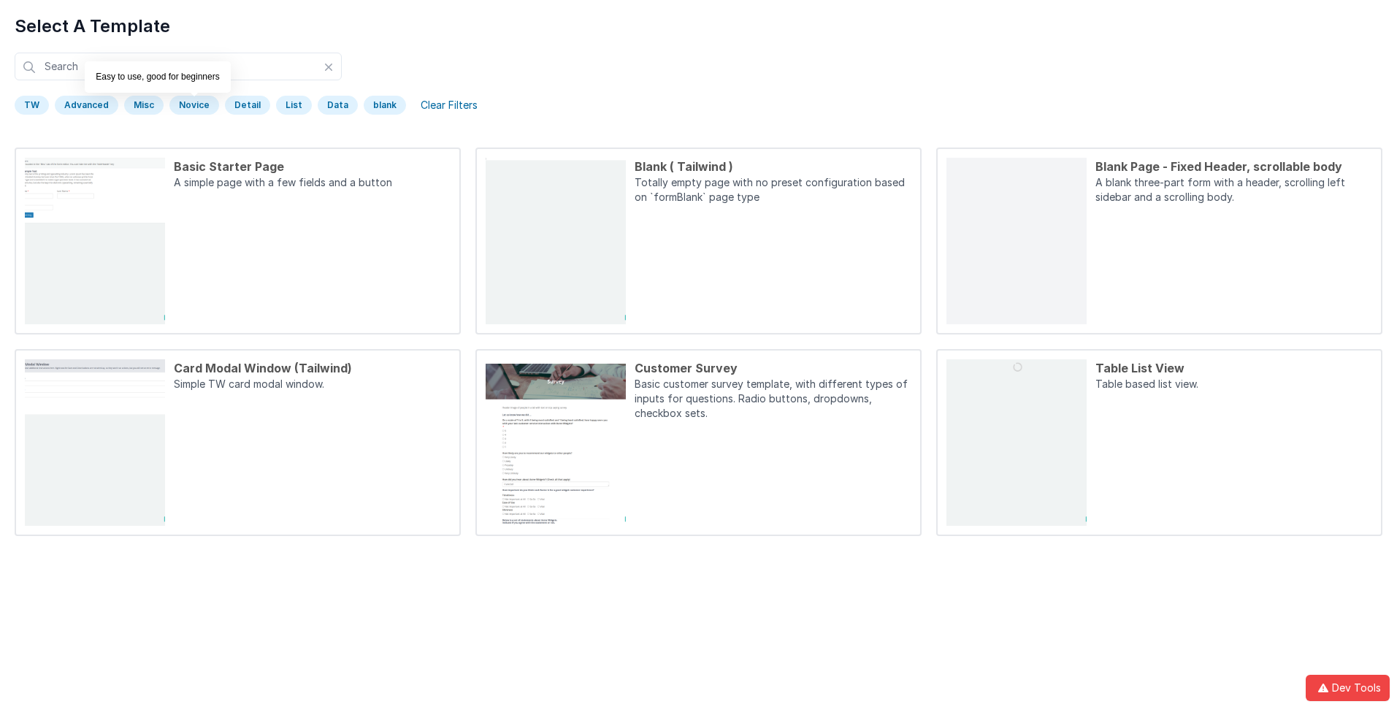
click at [191, 105] on div "Novice" at bounding box center [194, 105] width 50 height 19
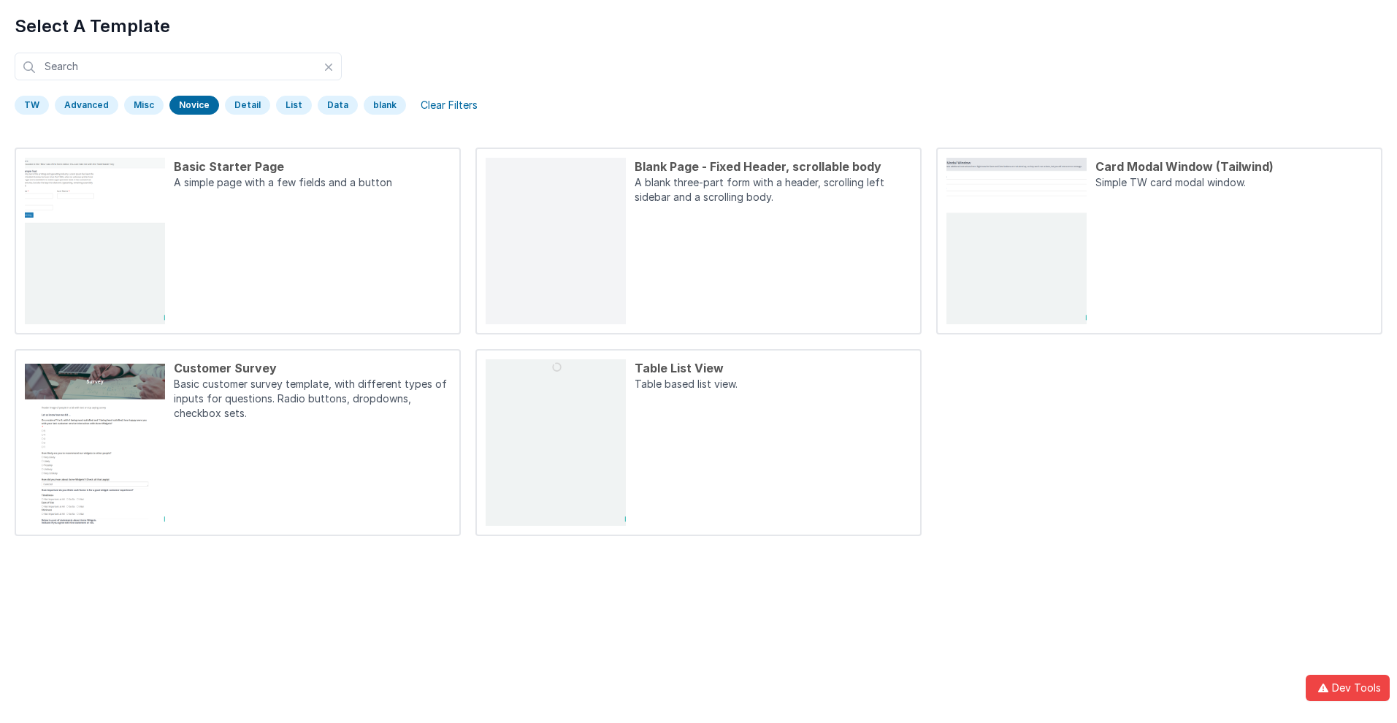
click at [191, 105] on div "Novice" at bounding box center [194, 105] width 50 height 19
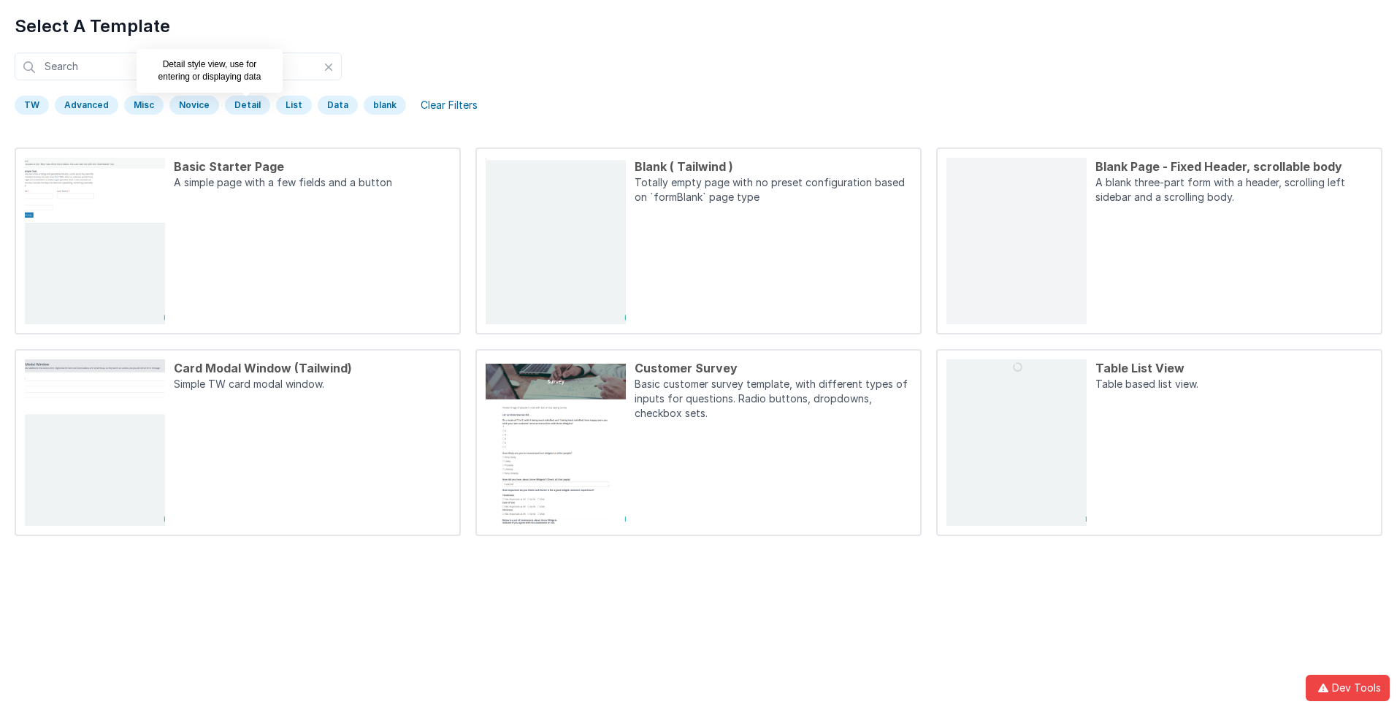
click at [242, 105] on div "Detail" at bounding box center [247, 105] width 45 height 19
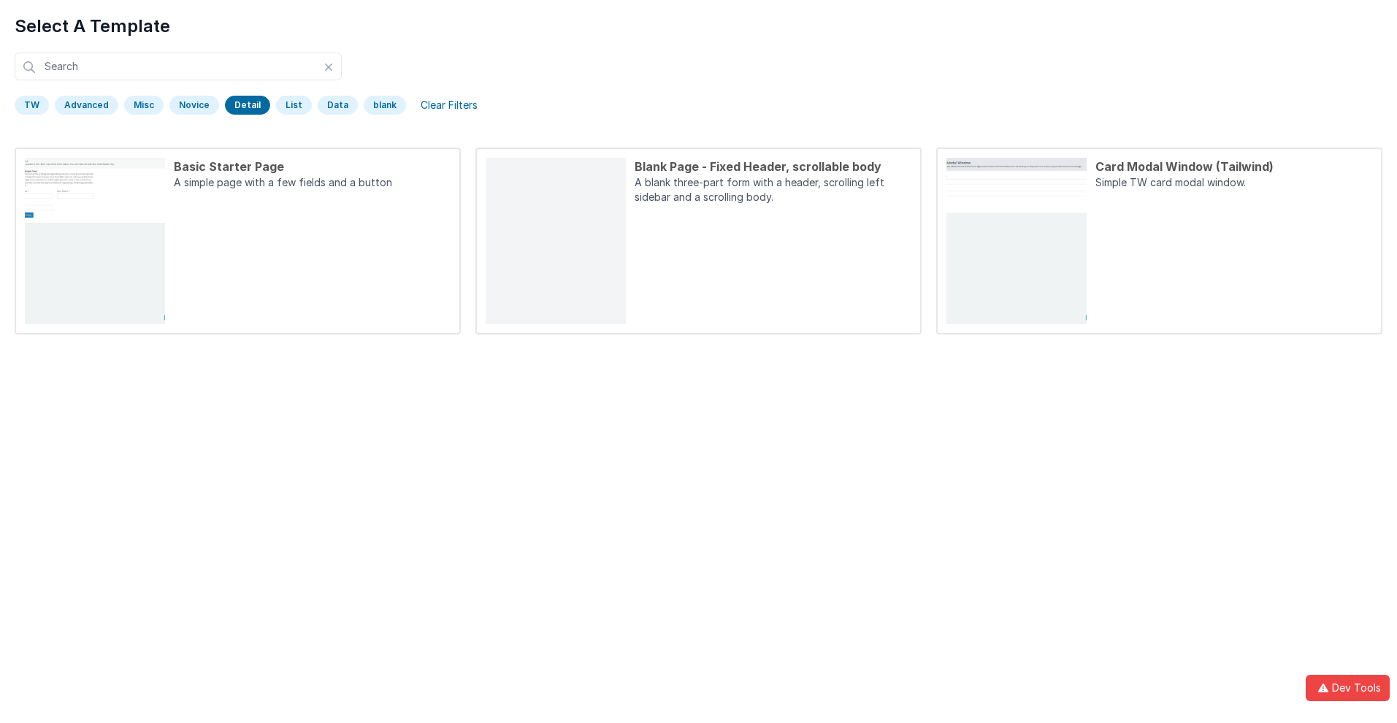
click at [242, 105] on div "Detail" at bounding box center [247, 105] width 45 height 19
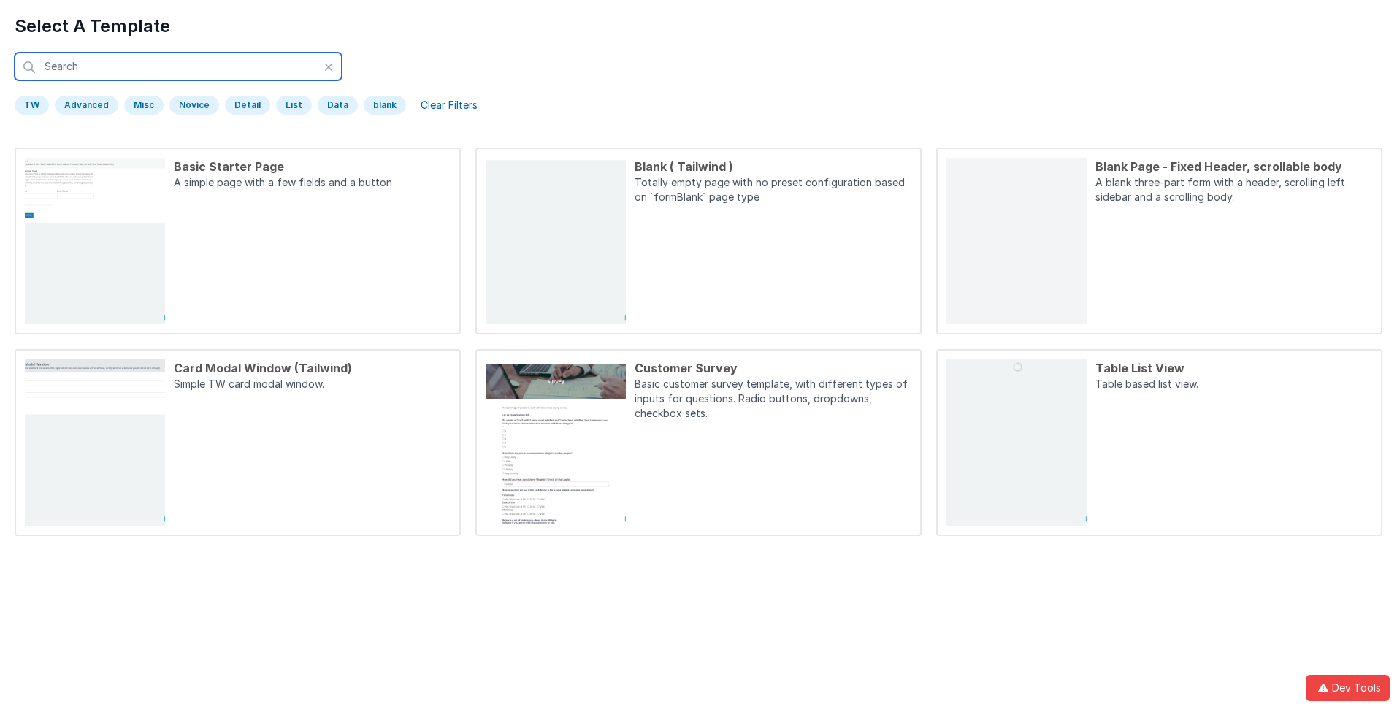
click at [178, 66] on input "text" at bounding box center [178, 67] width 327 height 28
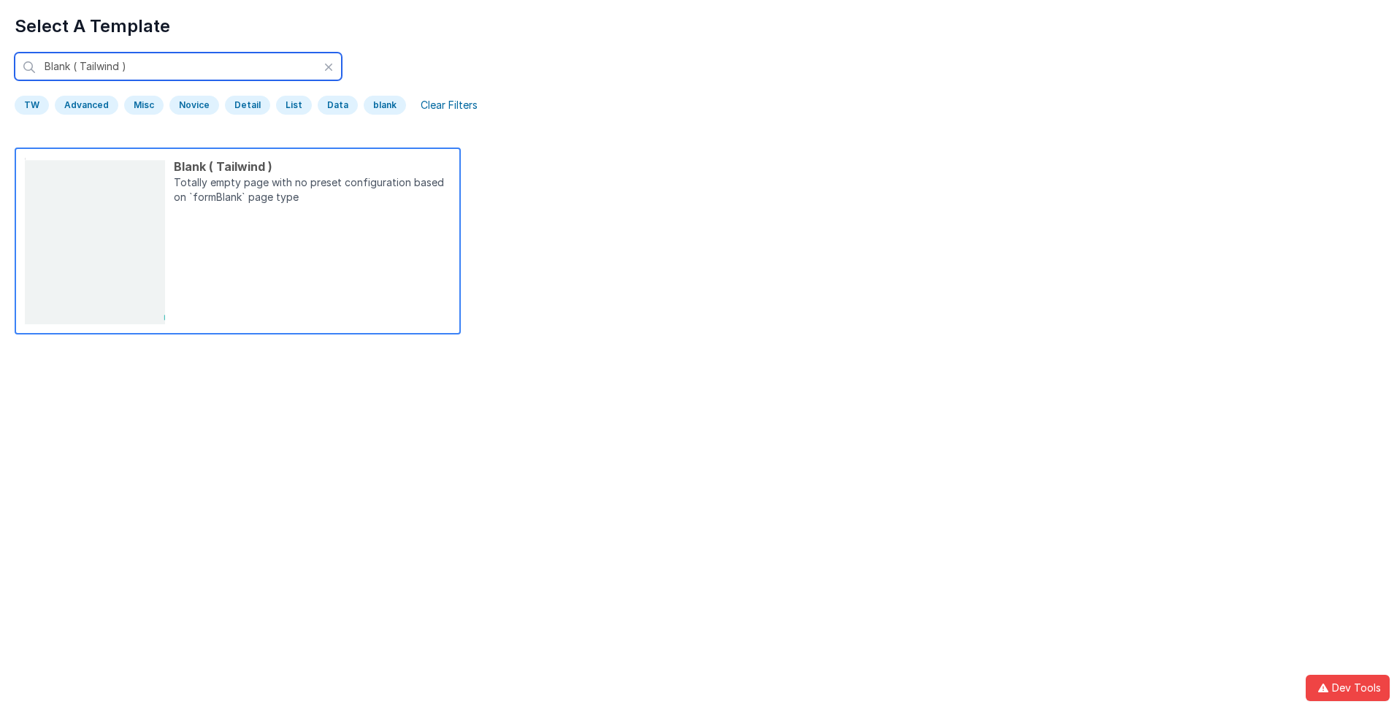
type input "Blank ( Tailwind )"
click at [312, 191] on p "Totally empty page with no preset configuration based on `formBlank` page type" at bounding box center [312, 191] width 277 height 32
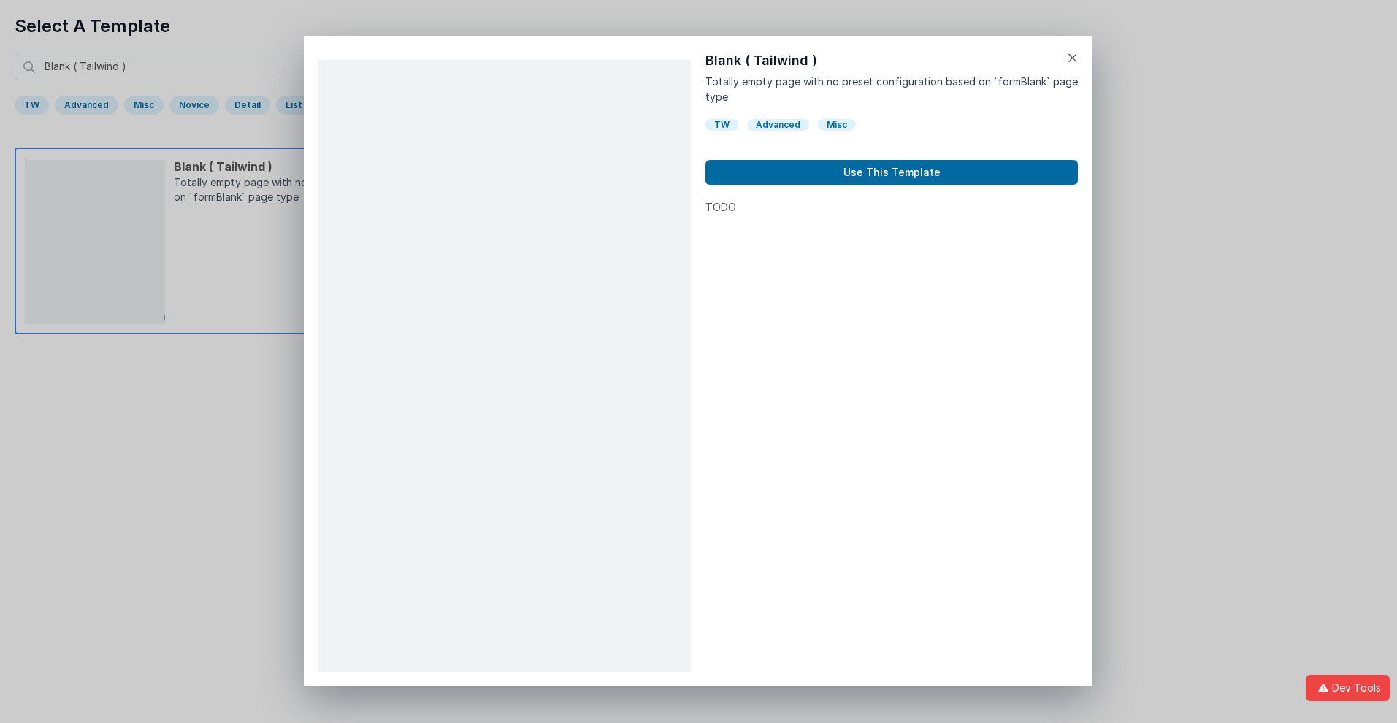
scroll to position [12, 0]
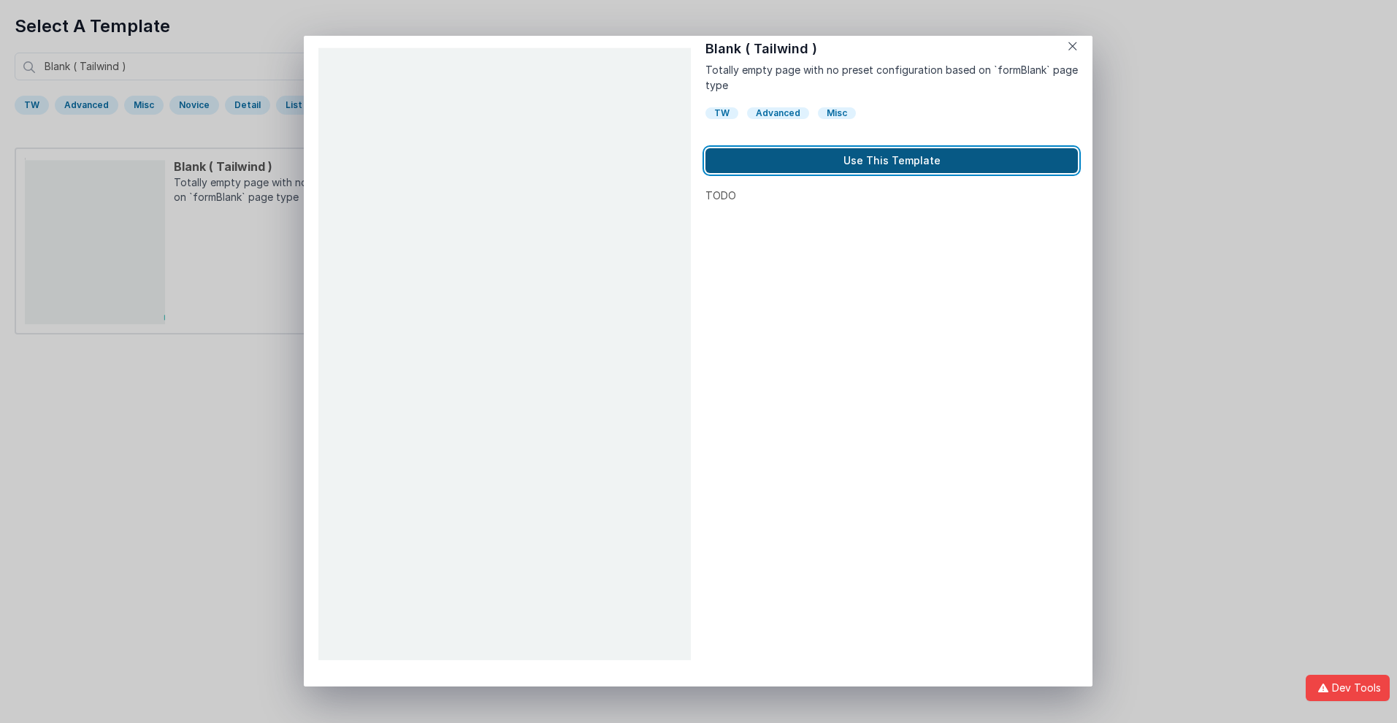
click at [891, 161] on button "Use This Template" at bounding box center [891, 160] width 372 height 25
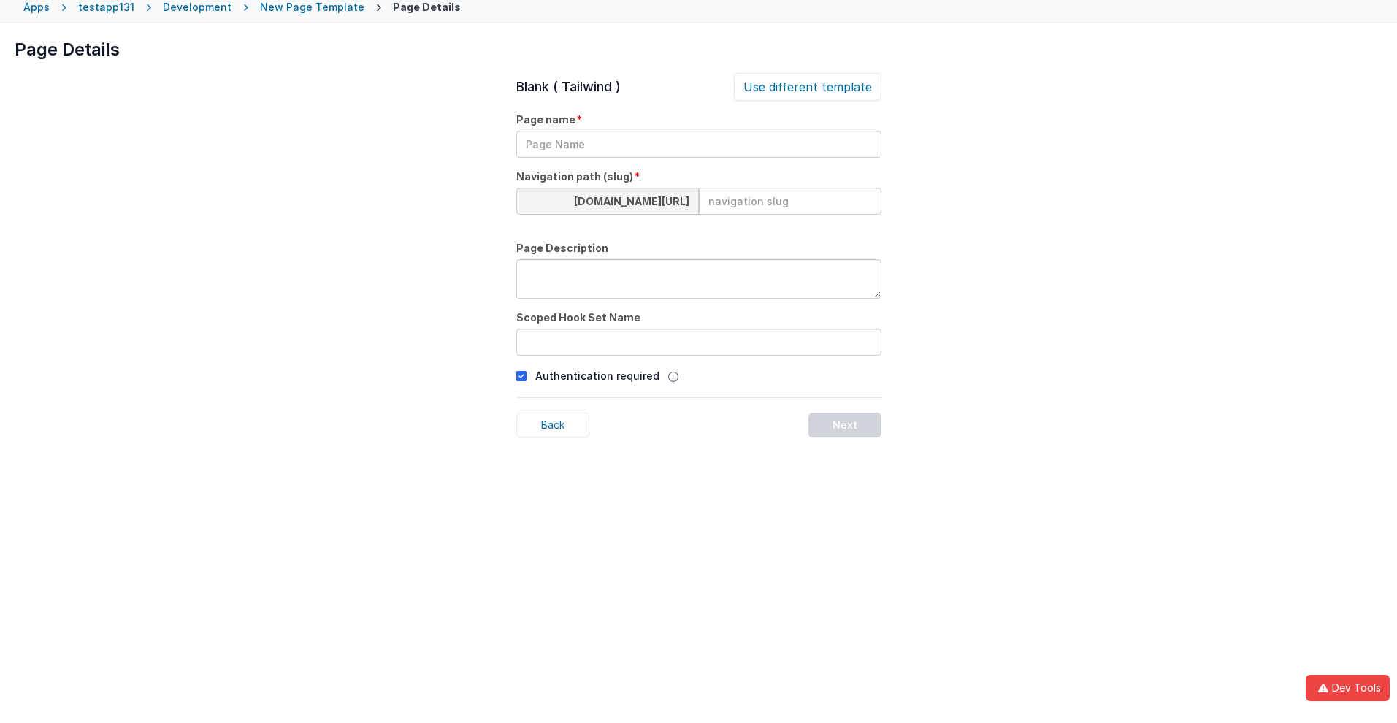
scroll to position [69, 0]
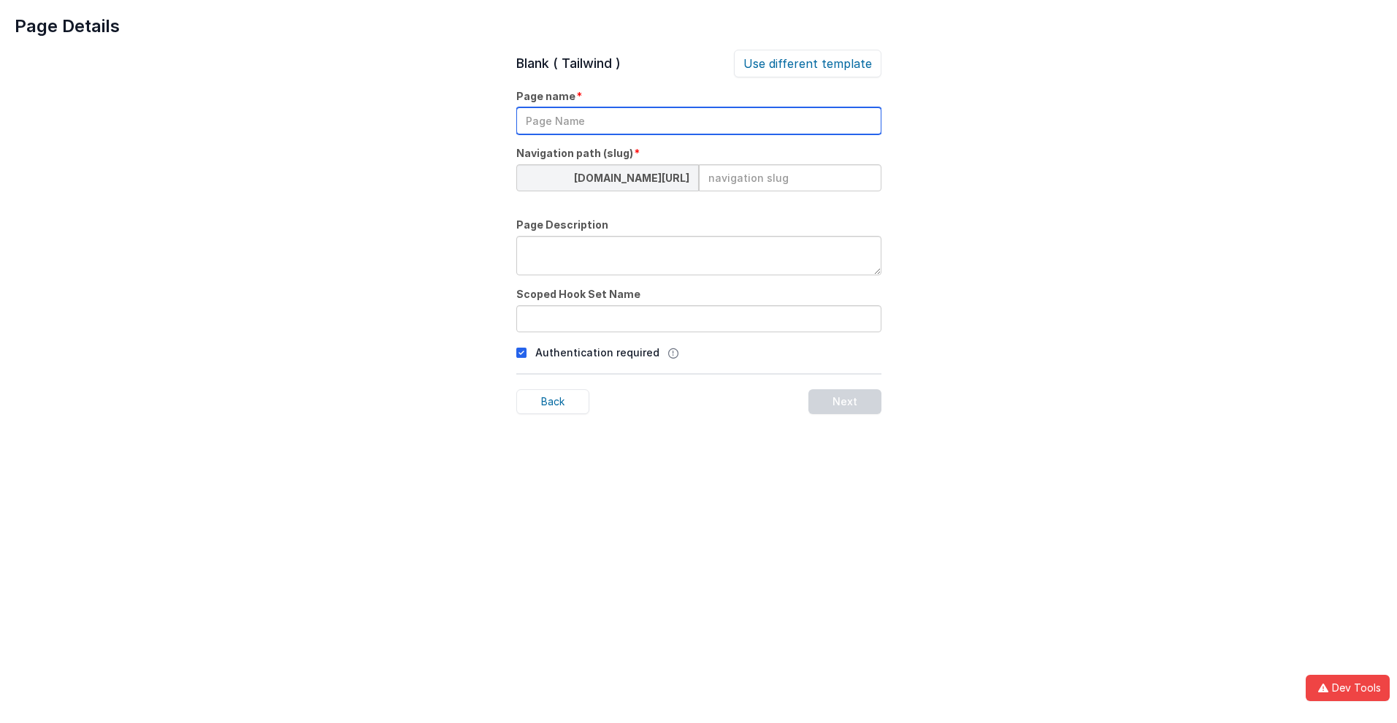
click at [698, 120] on input "text" at bounding box center [698, 120] width 365 height 27
type input "TestPage"
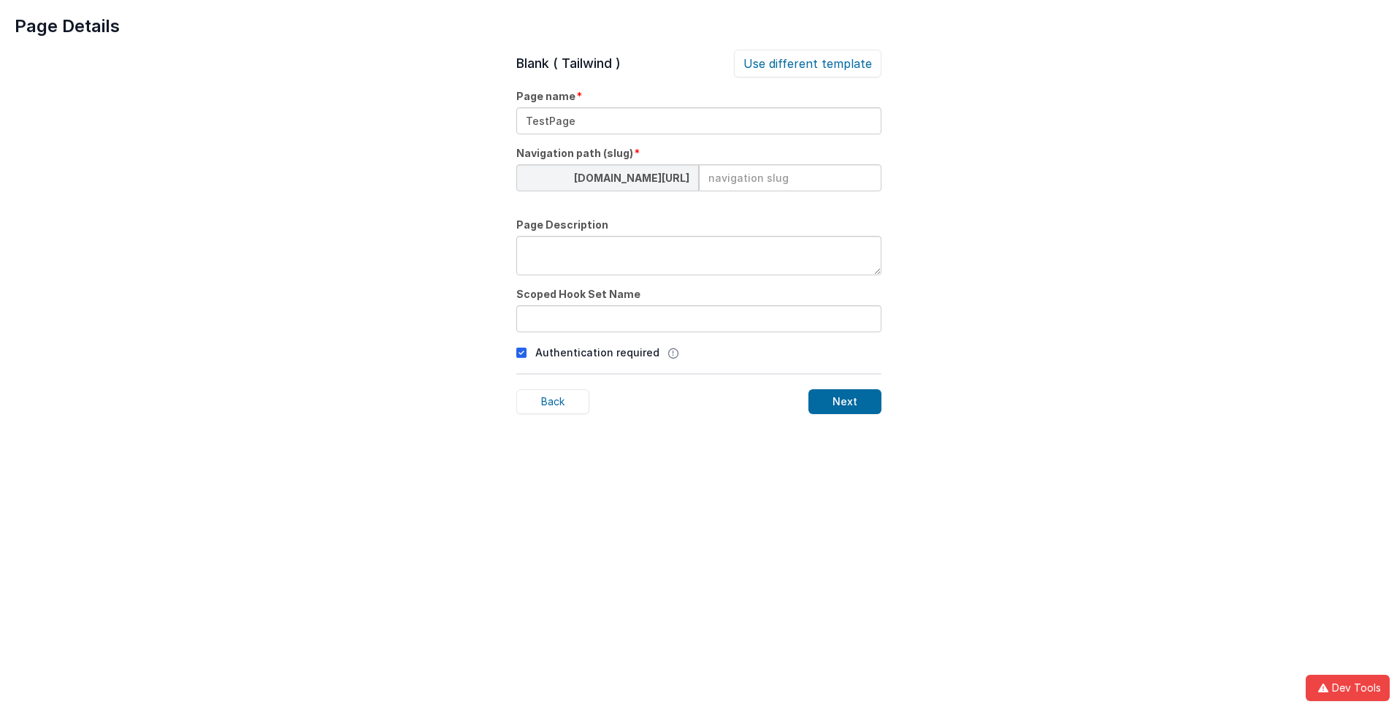
click at [789, 177] on input at bounding box center [790, 177] width 183 height 27
type input "testpage"
click at [698, 256] on textarea at bounding box center [698, 255] width 365 height 39
type textarea "Test Description"
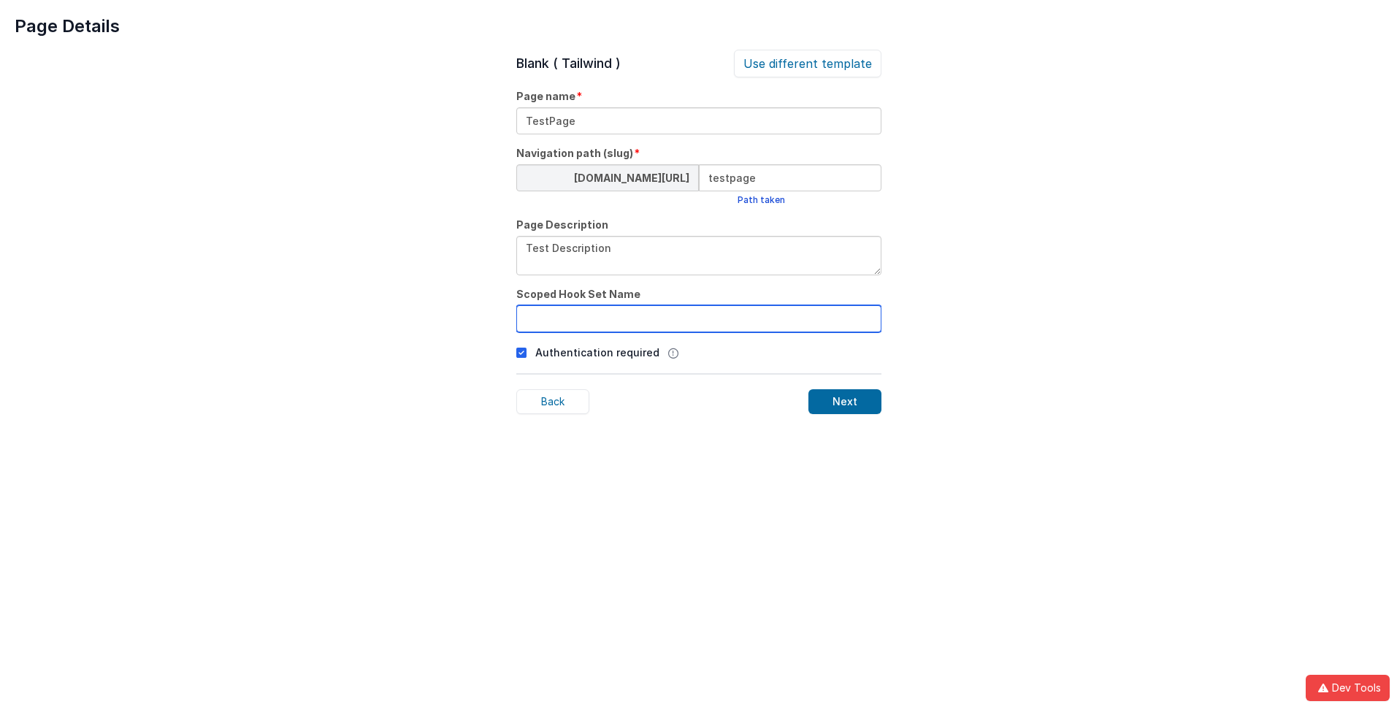
click at [698, 318] on input "text" at bounding box center [698, 318] width 365 height 27
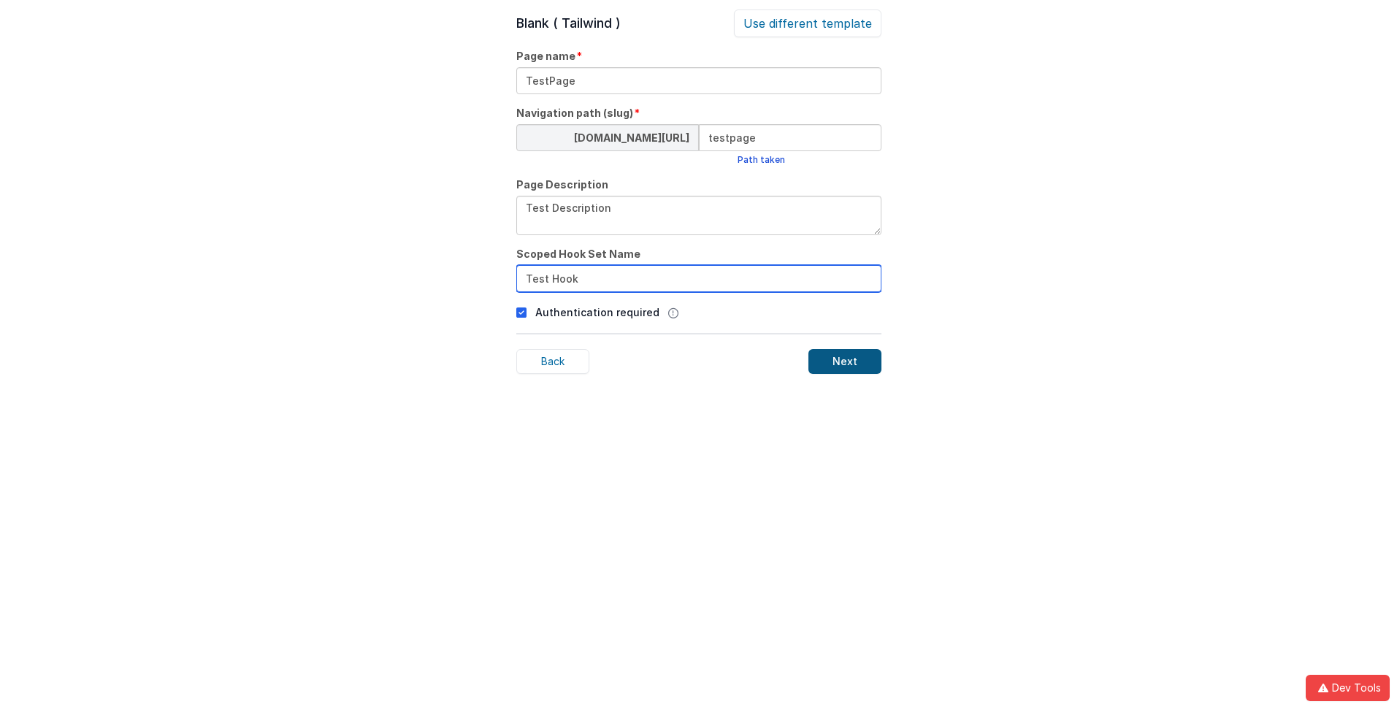
type input "Test Hook"
click at [844, 361] on div "Next" at bounding box center [844, 361] width 73 height 25
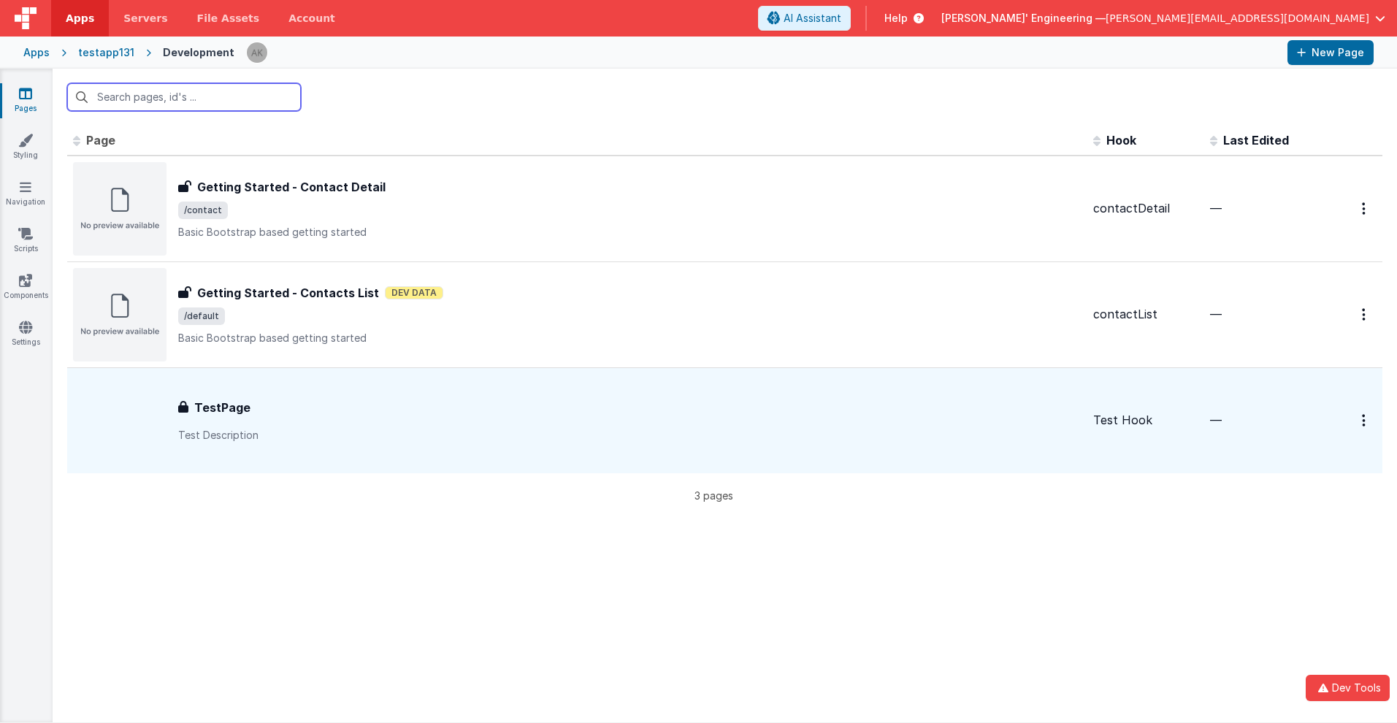
click at [184, 97] on input "text" at bounding box center [184, 97] width 234 height 28
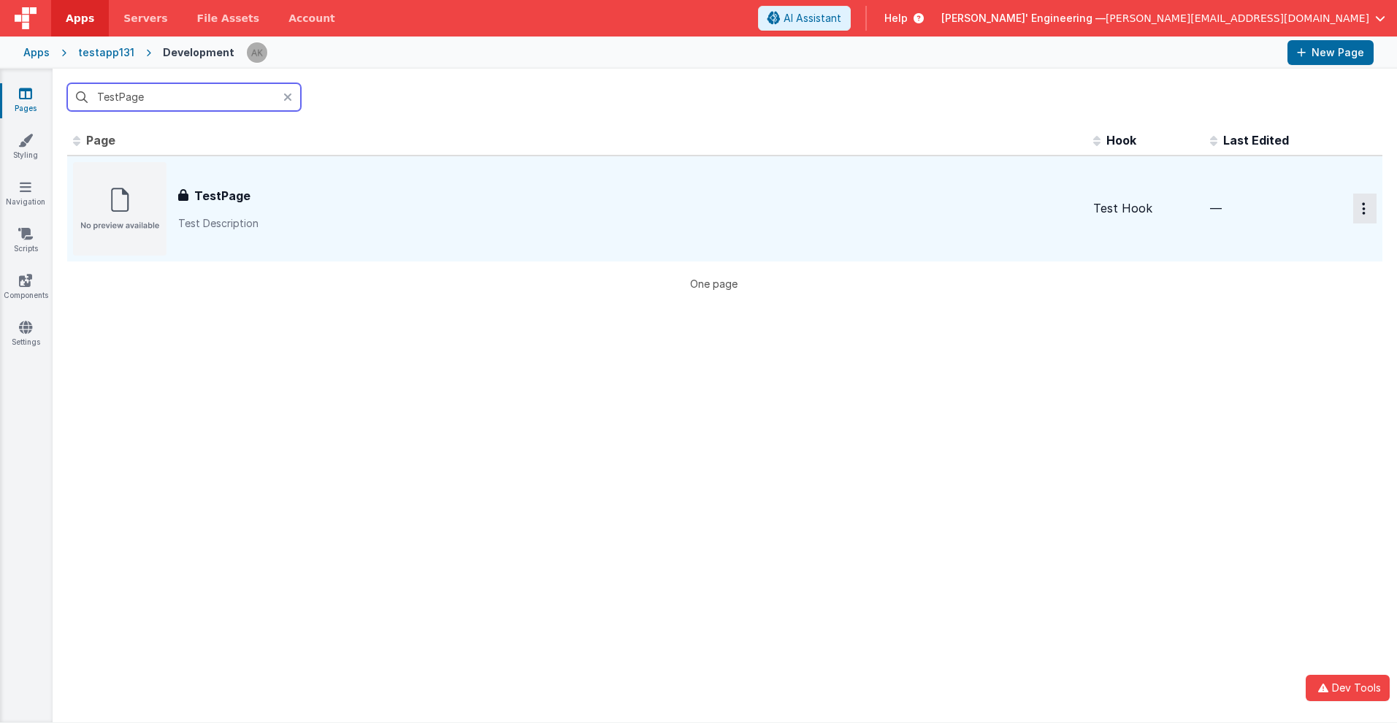
type input "TestPage"
click at [1362, 208] on icon "Options" at bounding box center [1364, 208] width 4 height 12
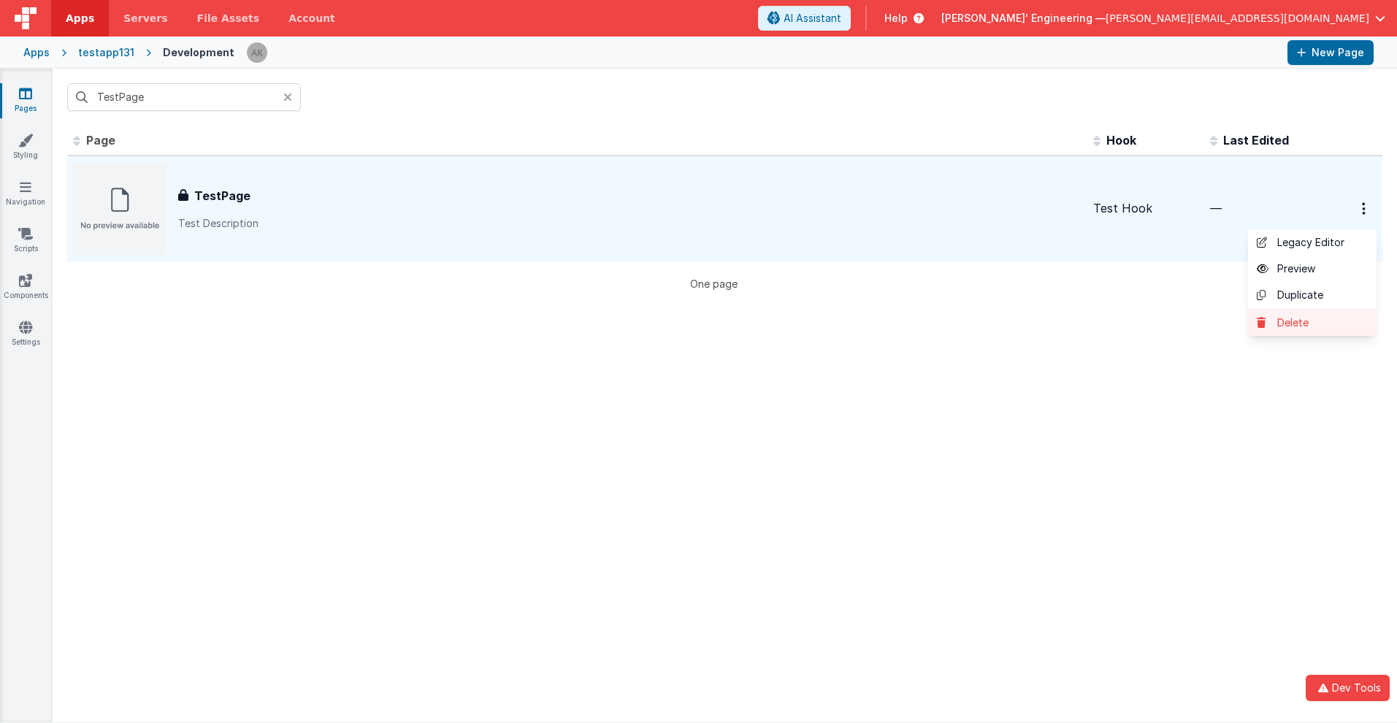
click at [1301, 323] on link "Delete" at bounding box center [1312, 323] width 128 height 26
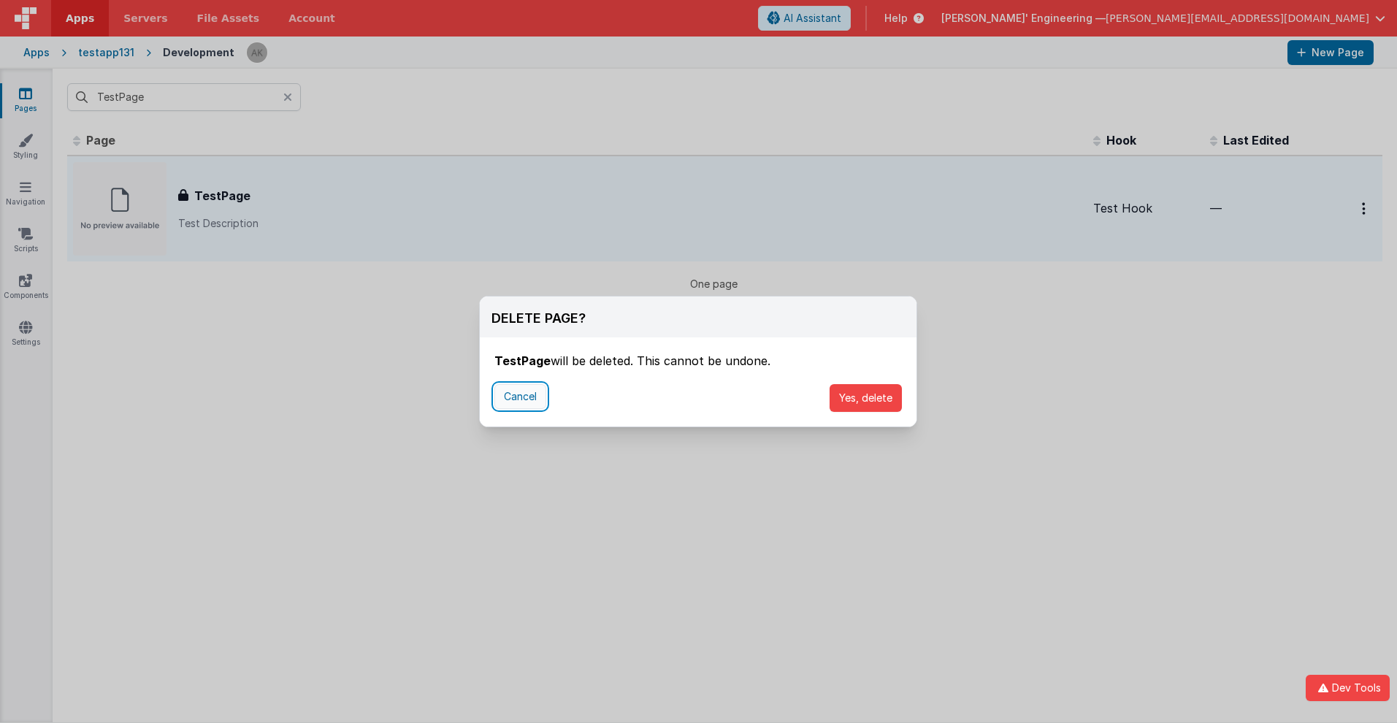
click at [520, 396] on button "Cancel" at bounding box center [520, 396] width 52 height 25
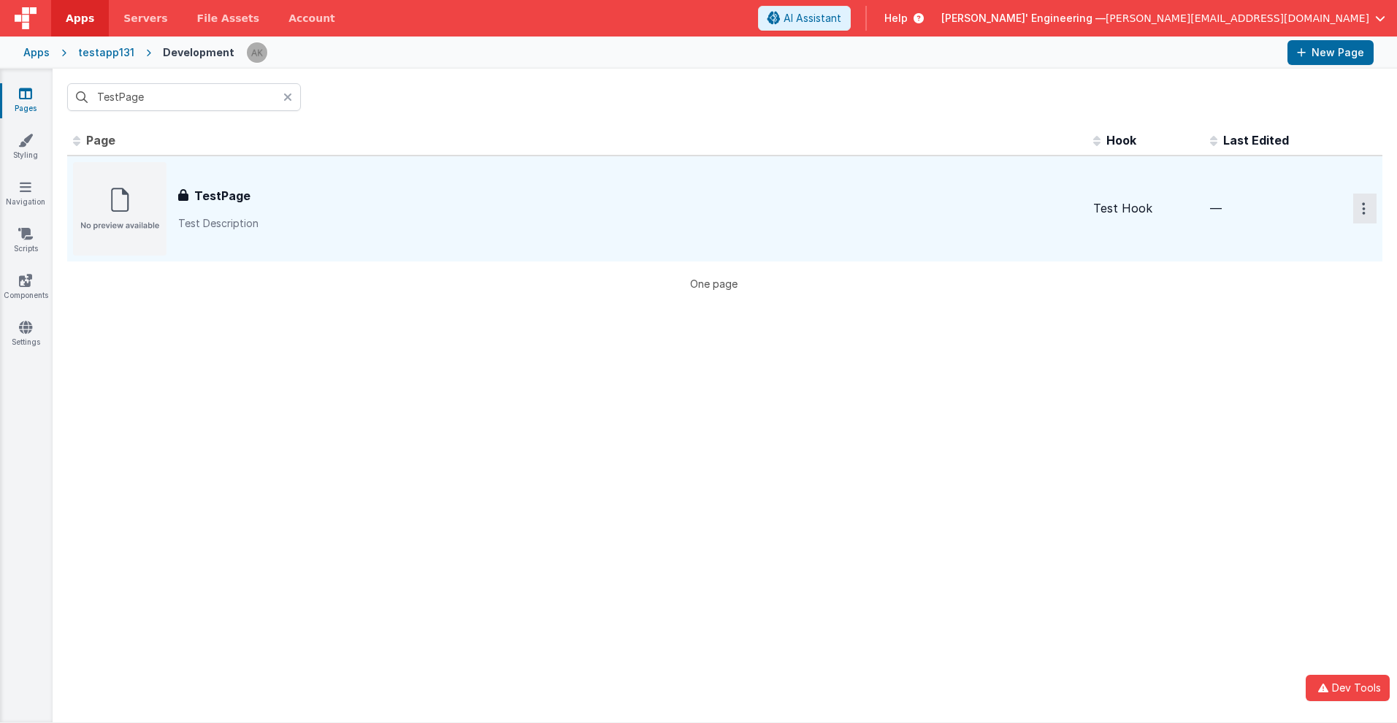
click at [1362, 208] on icon "Options" at bounding box center [1364, 208] width 4 height 12
click at [1301, 323] on link "Delete" at bounding box center [1312, 323] width 128 height 26
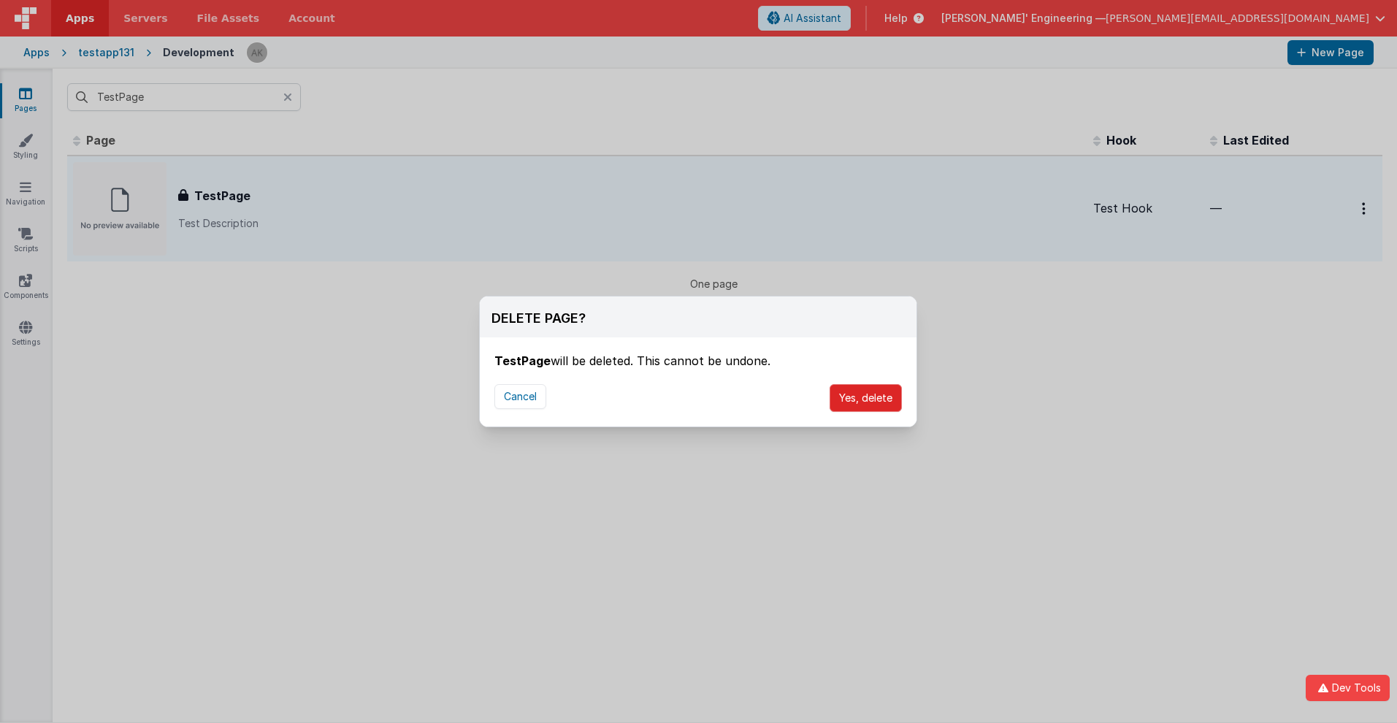
click at [865, 398] on button "Yes, delete" at bounding box center [865, 398] width 72 height 28
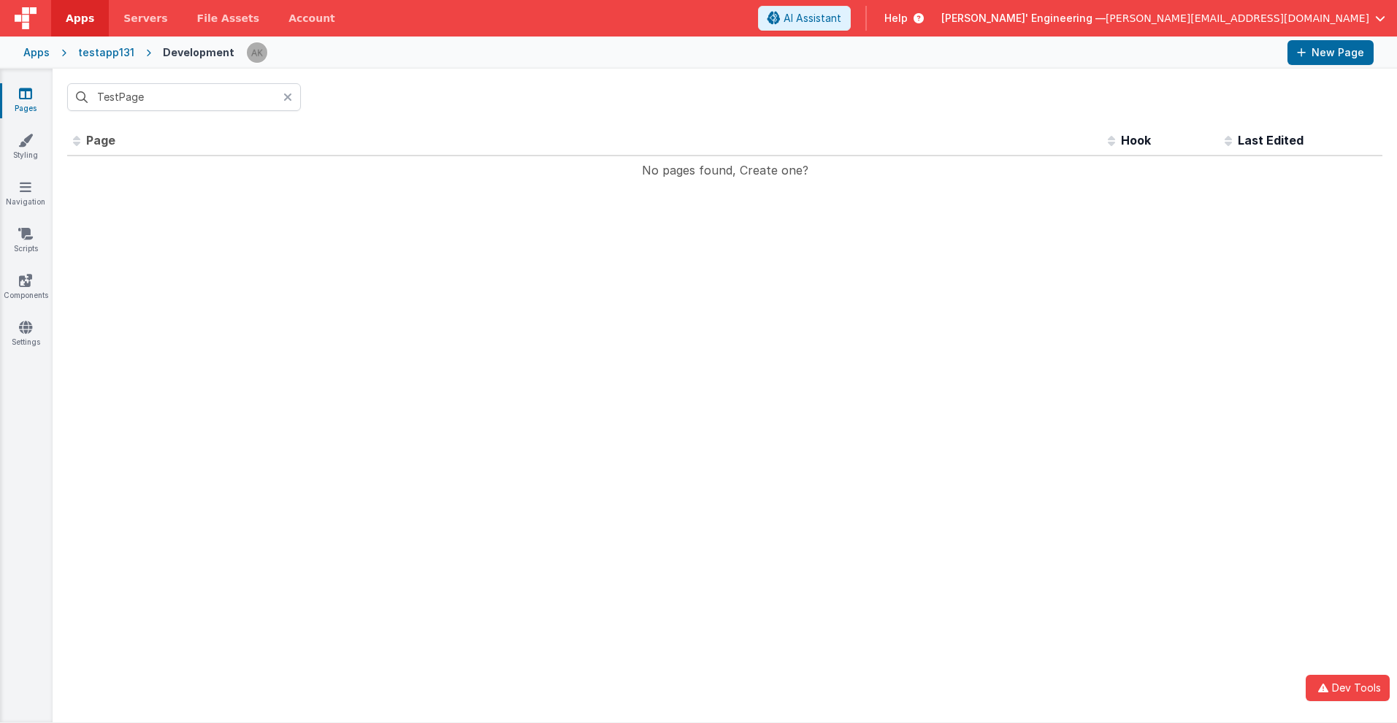
click at [80, 18] on span "Apps" at bounding box center [80, 18] width 28 height 15
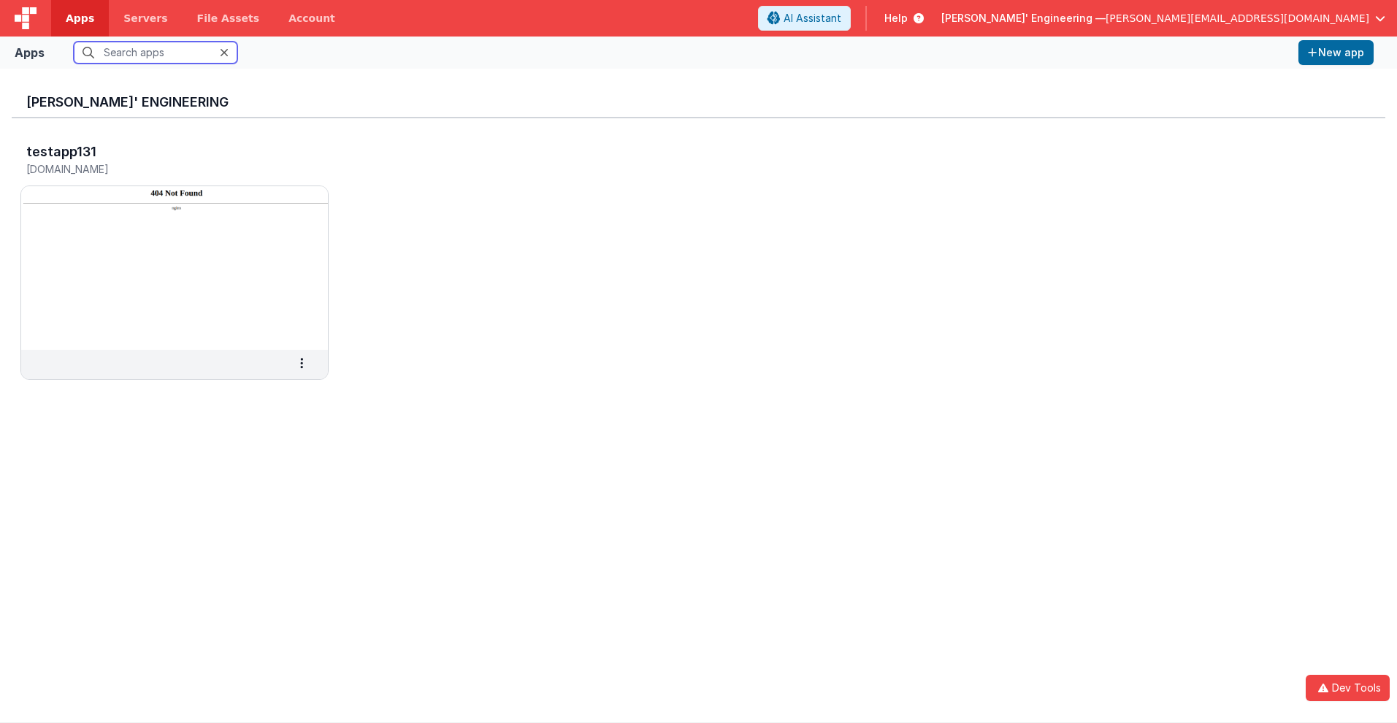
click at [156, 53] on input "text" at bounding box center [156, 53] width 164 height 22
type input "testapp131"
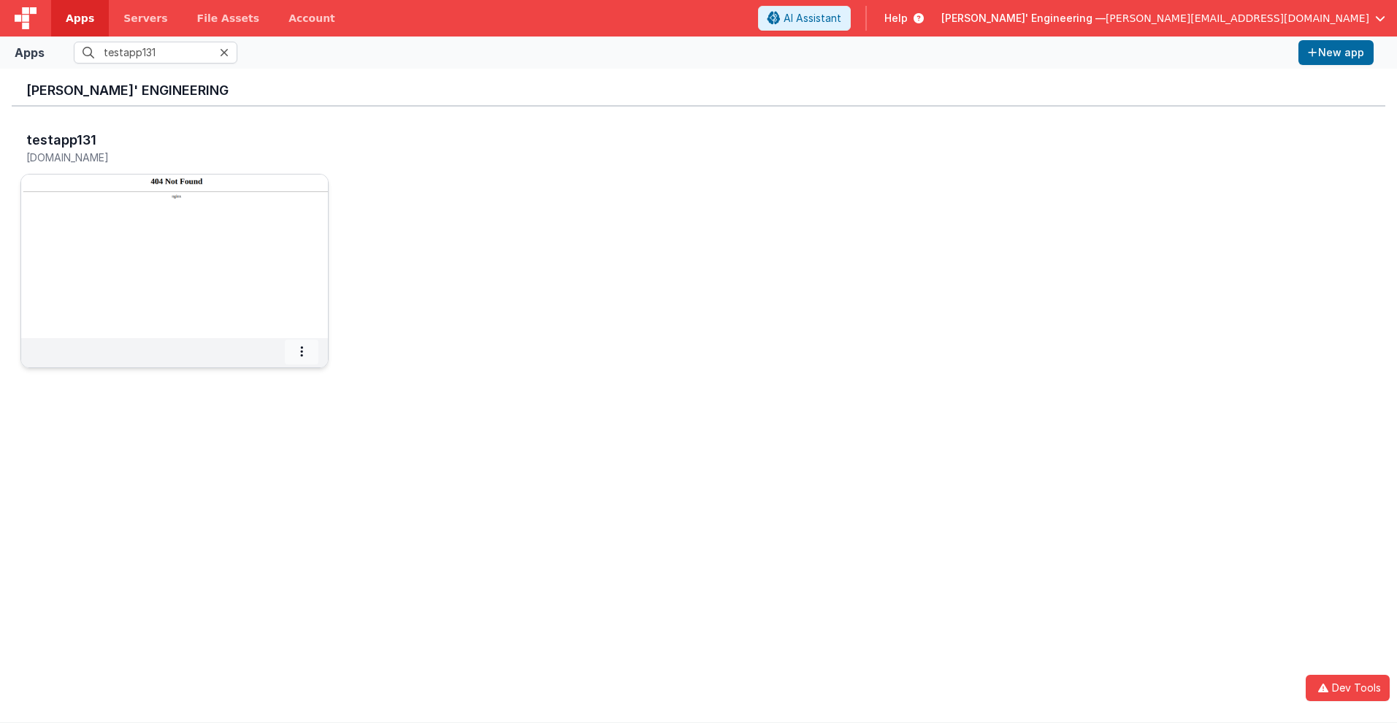
click at [302, 351] on icon at bounding box center [301, 351] width 3 height 1
click at [269, 459] on span "Delete App" at bounding box center [269, 459] width 55 height 12
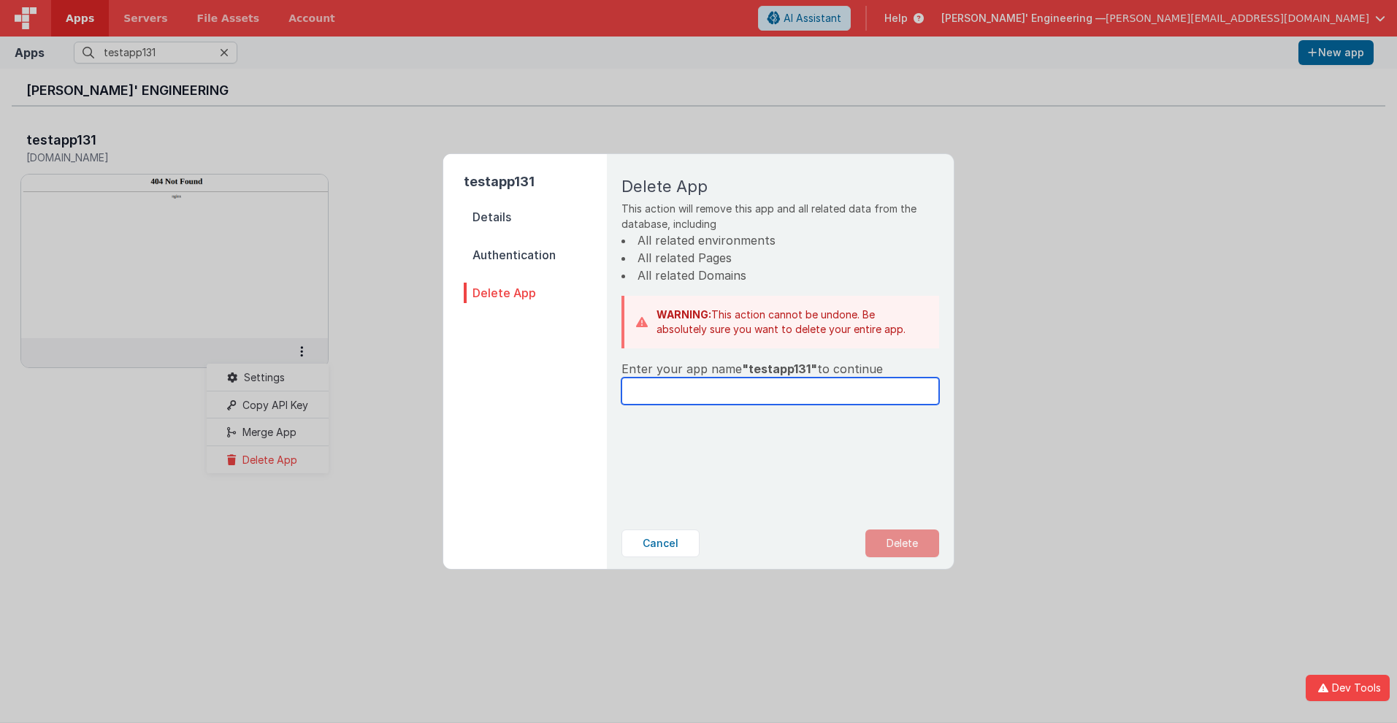
click at [780, 391] on input "text" at bounding box center [780, 390] width 318 height 27
type input "testapp131"
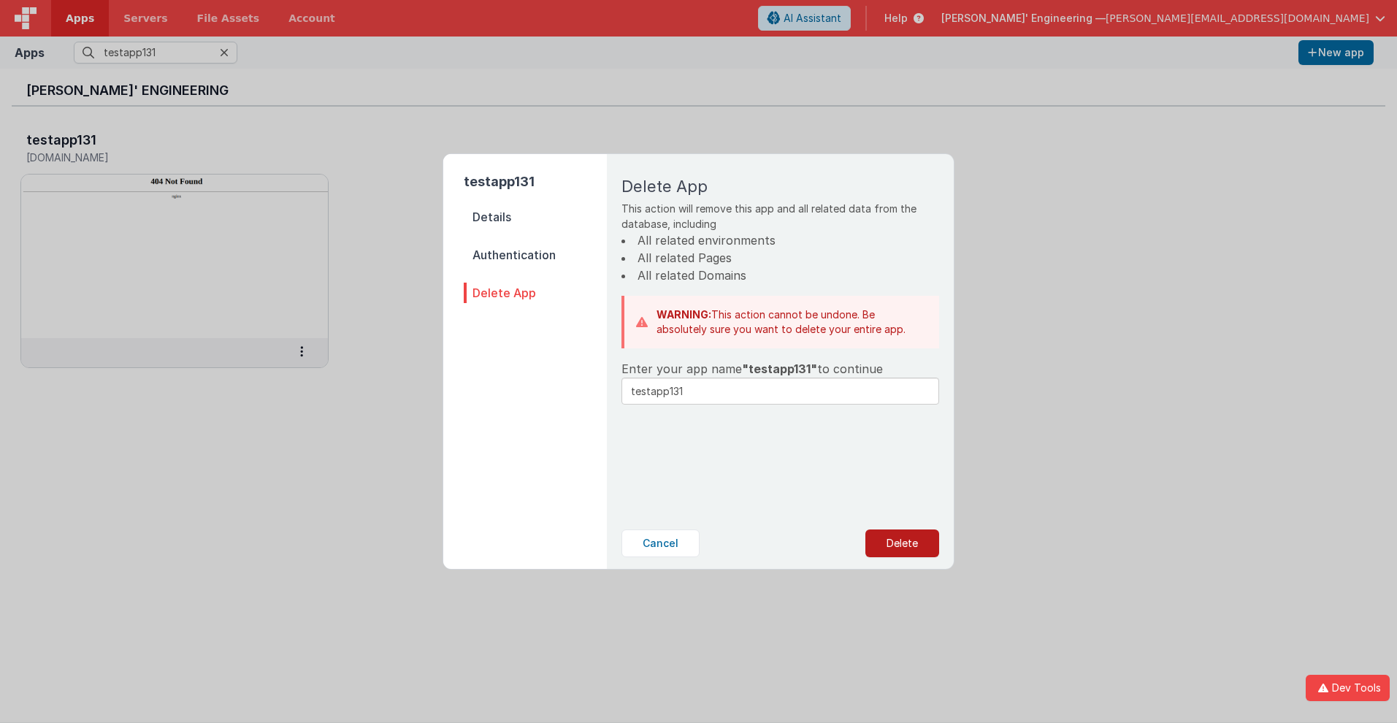
click at [902, 543] on button "Delete" at bounding box center [902, 543] width 74 height 28
click at [828, 543] on button "Yes, Delete" at bounding box center [828, 543] width 96 height 28
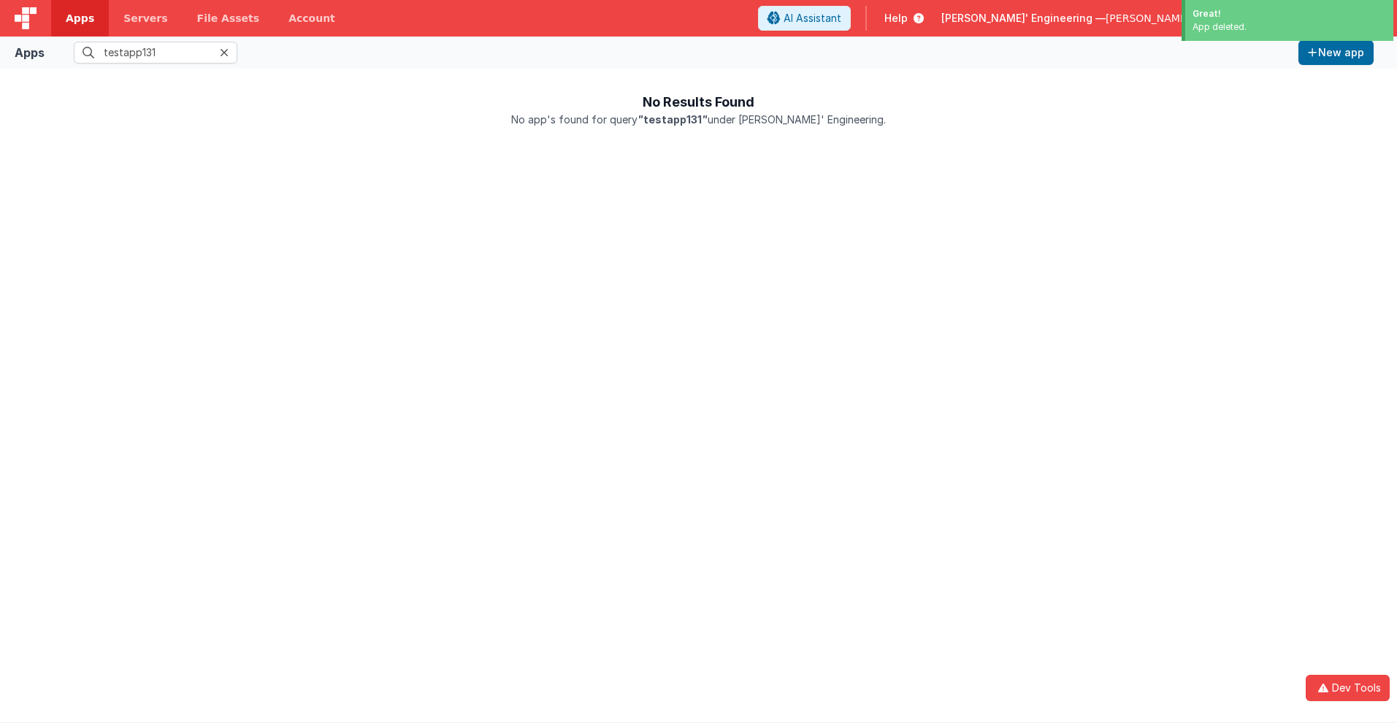
scroll to position [0, 0]
